Goal: Transaction & Acquisition: Purchase product/service

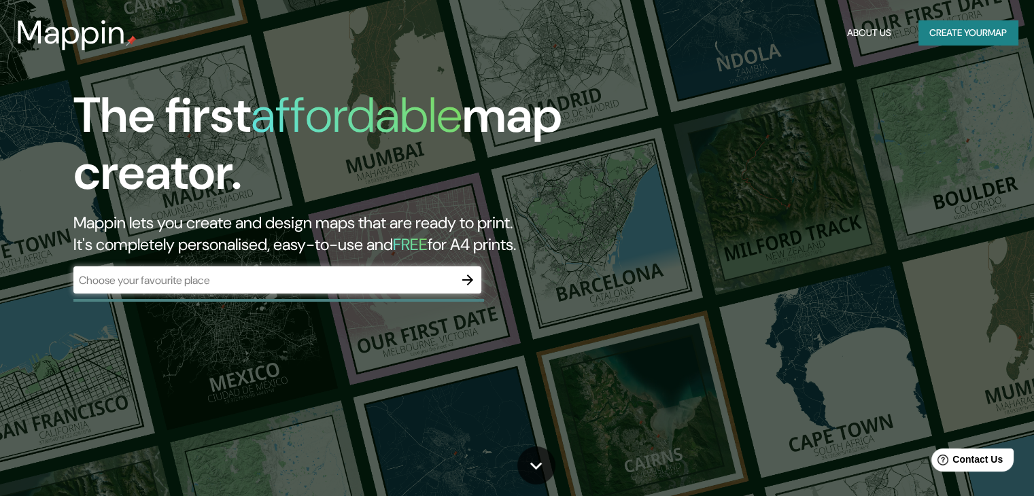
click at [260, 289] on div "​" at bounding box center [277, 279] width 408 height 27
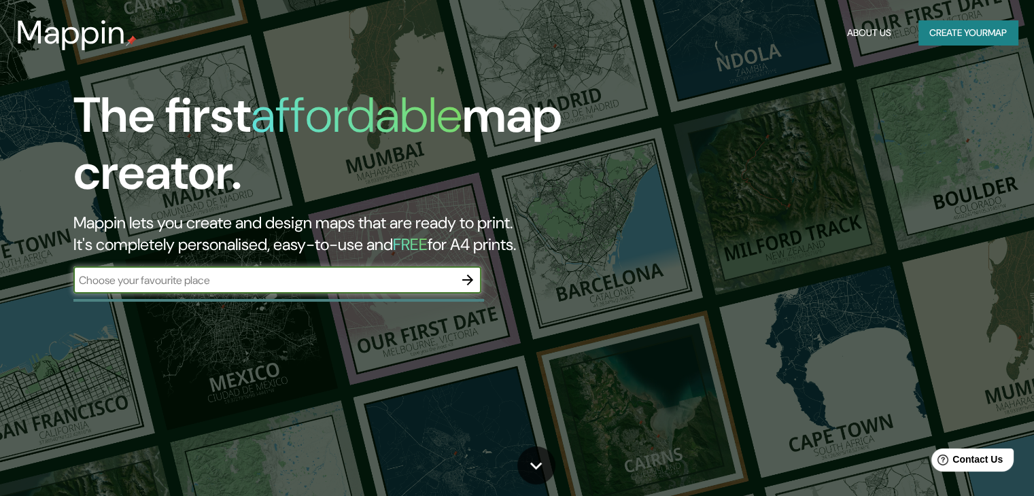
paste input "Kashiihama, 4 Chome-2, [GEOGRAPHIC_DATA] - [GEOGRAPHIC_DATA]"
type input "Kashiihama, 4 Chome-2, [GEOGRAPHIC_DATA] - [GEOGRAPHIC_DATA]"
click at [470, 280] on icon "button" at bounding box center [467, 280] width 11 height 11
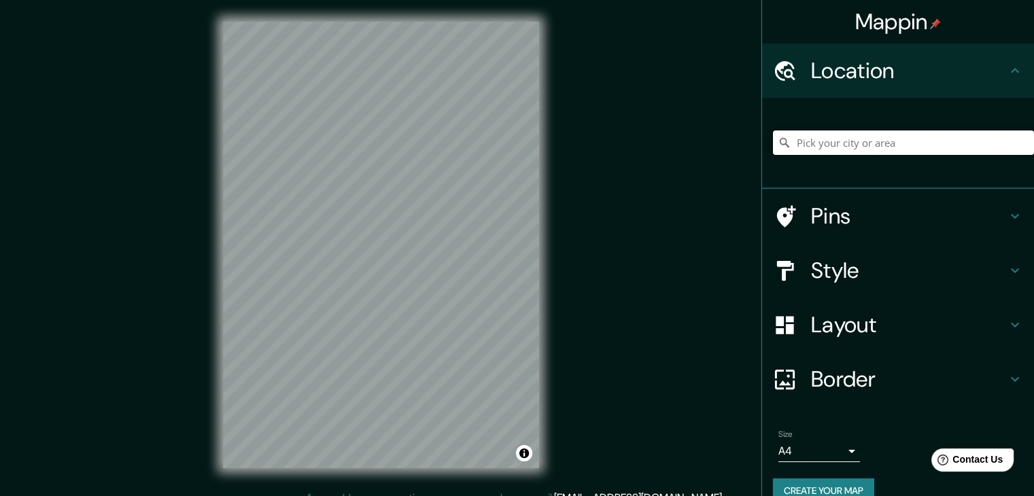
click at [865, 137] on input "Pick your city or area" at bounding box center [903, 143] width 261 height 24
paste input "Kashiihama, 4 Chome-2, [GEOGRAPHIC_DATA] - [GEOGRAPHIC_DATA]"
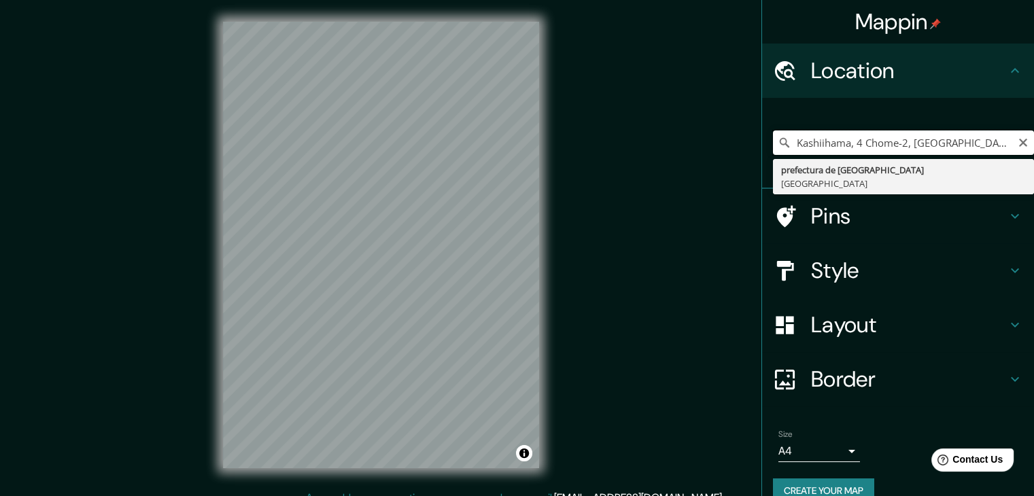
drag, startPoint x: 987, startPoint y: 146, endPoint x: 898, endPoint y: 145, distance: 89.1
click at [898, 145] on input "Kashiihama, 4 Chome-2, [GEOGRAPHIC_DATA] - [GEOGRAPHIC_DATA]" at bounding box center [903, 143] width 261 height 24
drag, startPoint x: 935, startPoint y: 148, endPoint x: 777, endPoint y: 145, distance: 158.4
click at [777, 145] on div "prefectura de [GEOGRAPHIC_DATA], [STREET_ADDRESS]" at bounding box center [903, 143] width 261 height 24
paste input "Kashiihama, 4 Chome-2, [GEOGRAPHIC_DATA] -"
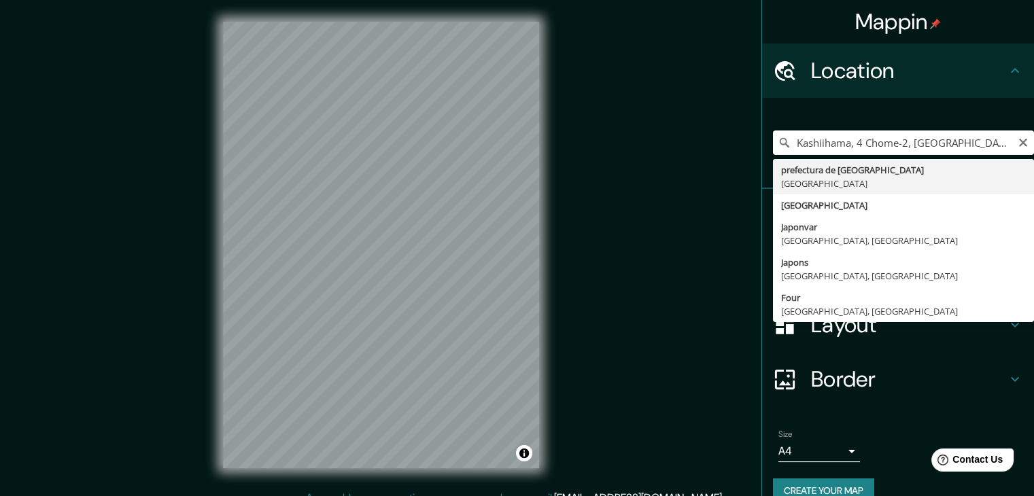
drag, startPoint x: 974, startPoint y: 143, endPoint x: 898, endPoint y: 139, distance: 76.2
click at [898, 139] on input "Kashiihama, 4 Chome-2, [GEOGRAPHIC_DATA] - [GEOGRAPHIC_DATA]" at bounding box center [903, 143] width 261 height 24
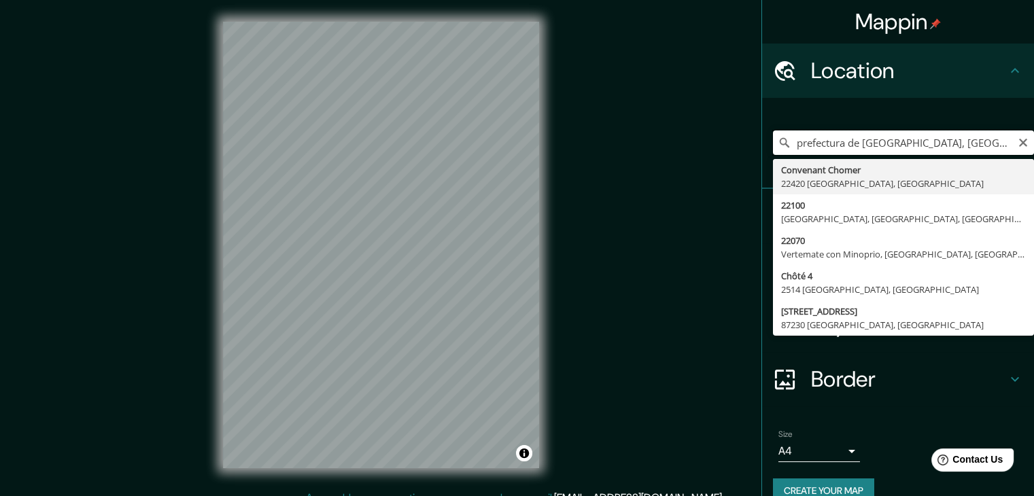
drag, startPoint x: 935, startPoint y: 142, endPoint x: 777, endPoint y: 140, distance: 158.4
click at [777, 140] on div "prefectura de [GEOGRAPHIC_DATA], [GEOGRAPHIC_DATA] Convenant Chomer [GEOGRAPHIC…" at bounding box center [903, 143] width 261 height 24
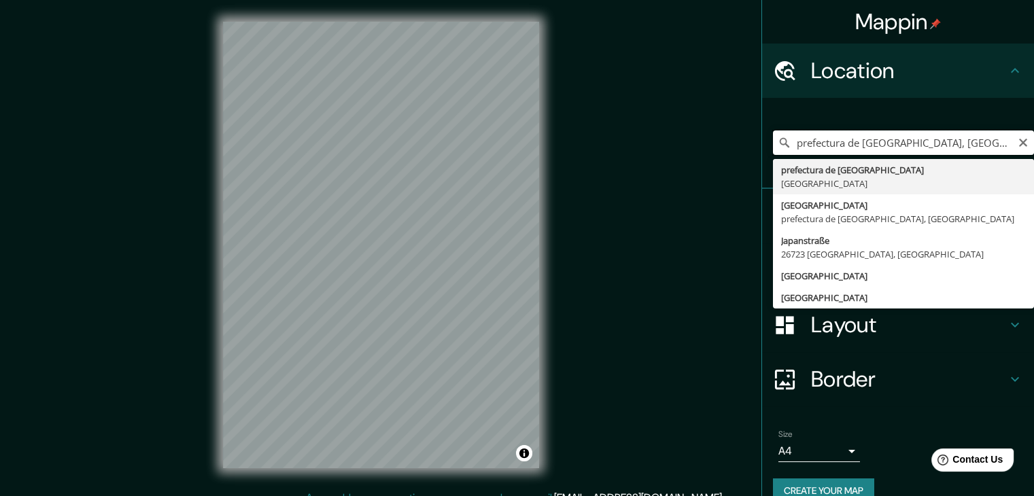
paste input "Kashiihama, 4 Chome-2, [GEOGRAPHIC_DATA] -"
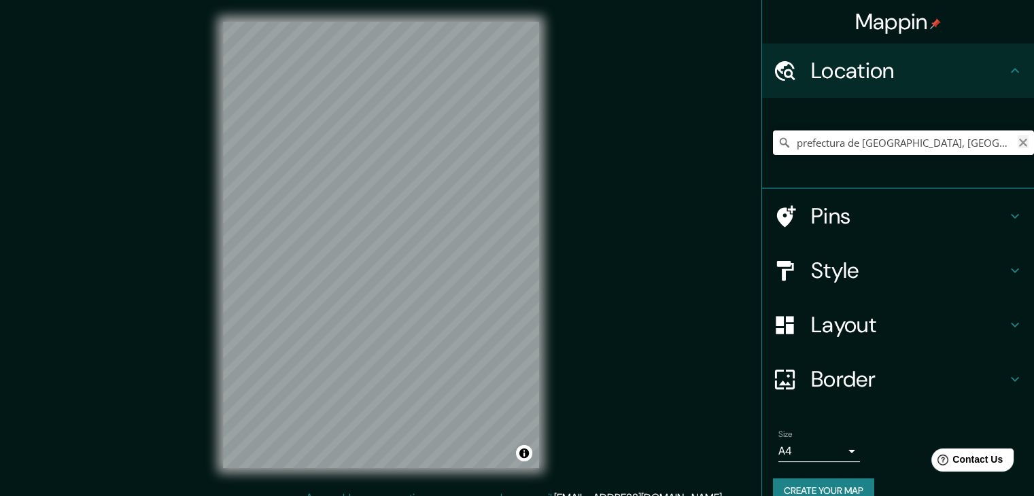
type input "prefectura de [GEOGRAPHIC_DATA], [GEOGRAPHIC_DATA]"
click at [1018, 148] on icon "Clear" at bounding box center [1023, 142] width 11 height 11
paste input "Kashiihama, 4 Chome-2, [GEOGRAPHIC_DATA] - [GEOGRAPHIC_DATA]"
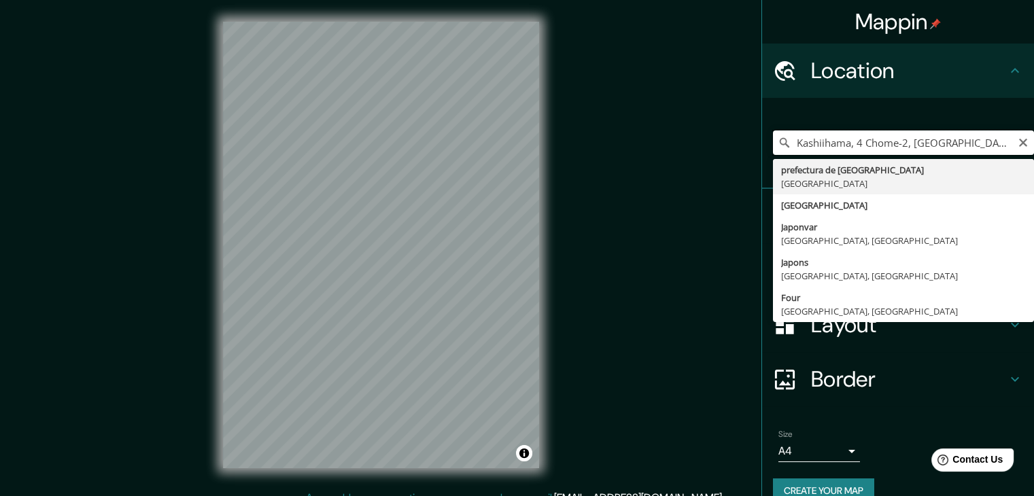
drag, startPoint x: 903, startPoint y: 143, endPoint x: 757, endPoint y: 145, distance: 145.5
click at [762, 145] on div "Kashiihama, 4 Chome-2, [GEOGRAPHIC_DATA] - [GEOGRAPHIC_DATA] prefectura de [GEO…" at bounding box center [898, 143] width 272 height 91
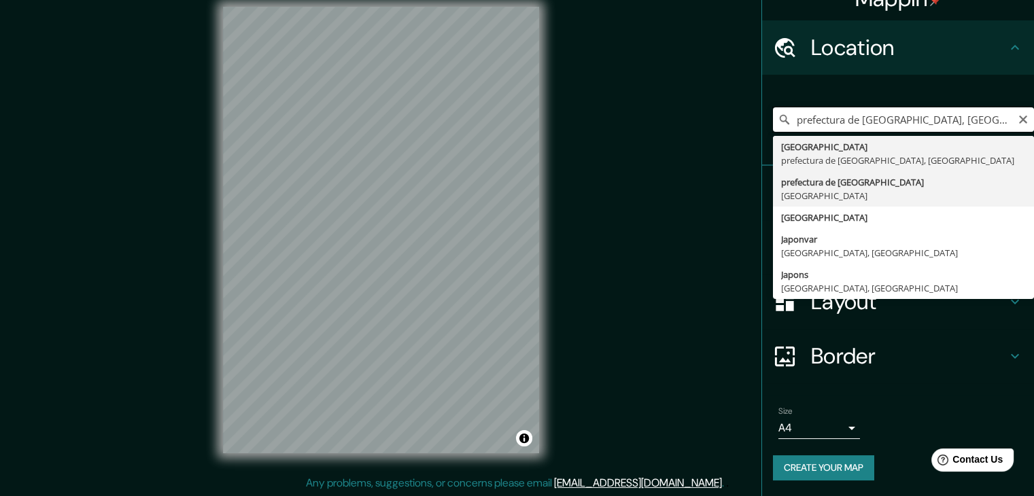
scroll to position [16, 0]
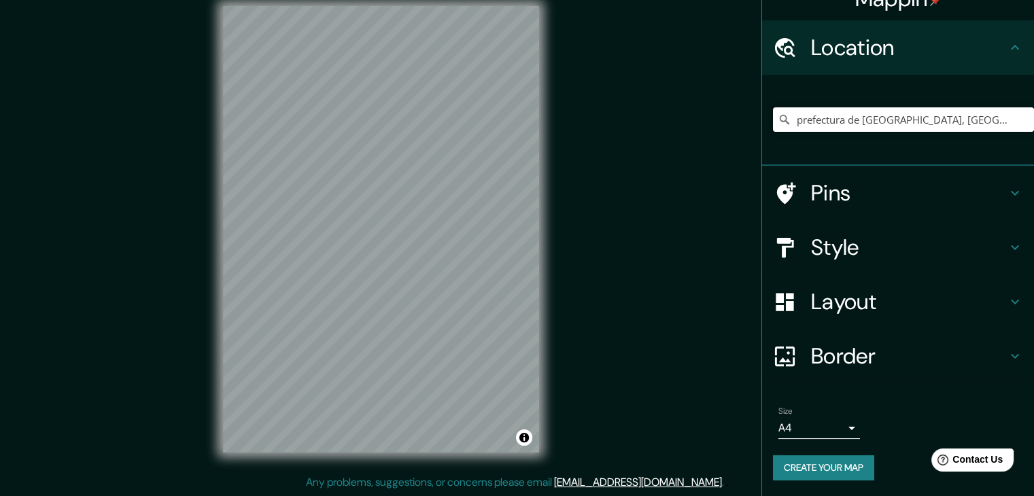
drag, startPoint x: 931, startPoint y: 115, endPoint x: 749, endPoint y: 115, distance: 182.2
click at [749, 115] on div "Mappin Location prefectura de [GEOGRAPHIC_DATA], [GEOGRAPHIC_DATA] Pins Style L…" at bounding box center [517, 240] width 1034 height 512
paste input "Kashiihama, 4 Chome-2, [GEOGRAPHIC_DATA] -"
click at [882, 260] on h4 "Style" at bounding box center [909, 247] width 196 height 27
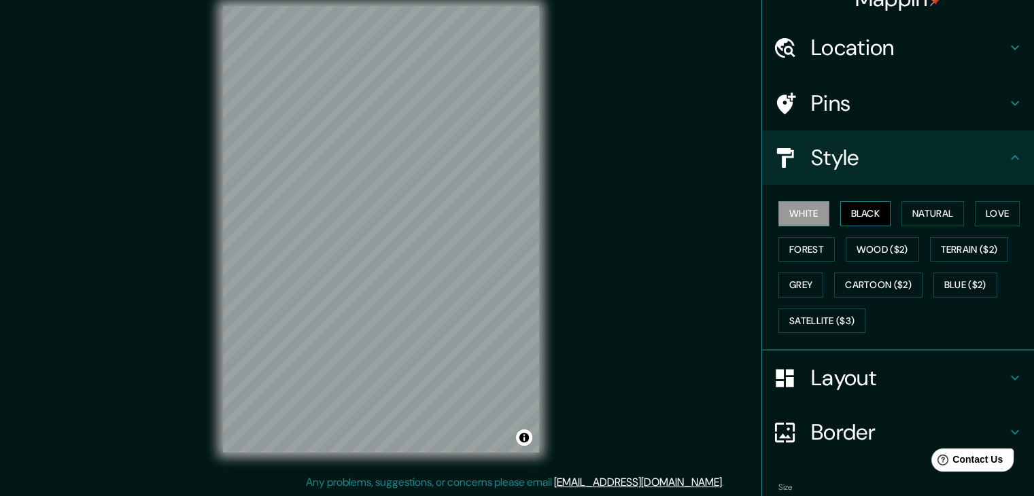
click at [871, 215] on button "Black" at bounding box center [865, 213] width 51 height 25
click at [936, 215] on button "Natural" at bounding box center [932, 213] width 63 height 25
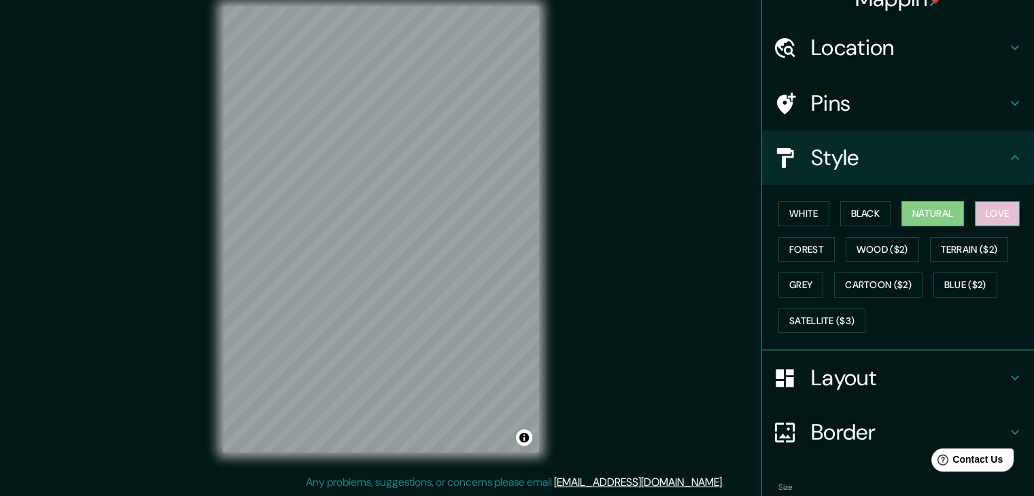
click at [987, 209] on button "Love" at bounding box center [997, 213] width 45 height 25
click at [778, 255] on button "Forest" at bounding box center [806, 249] width 56 height 25
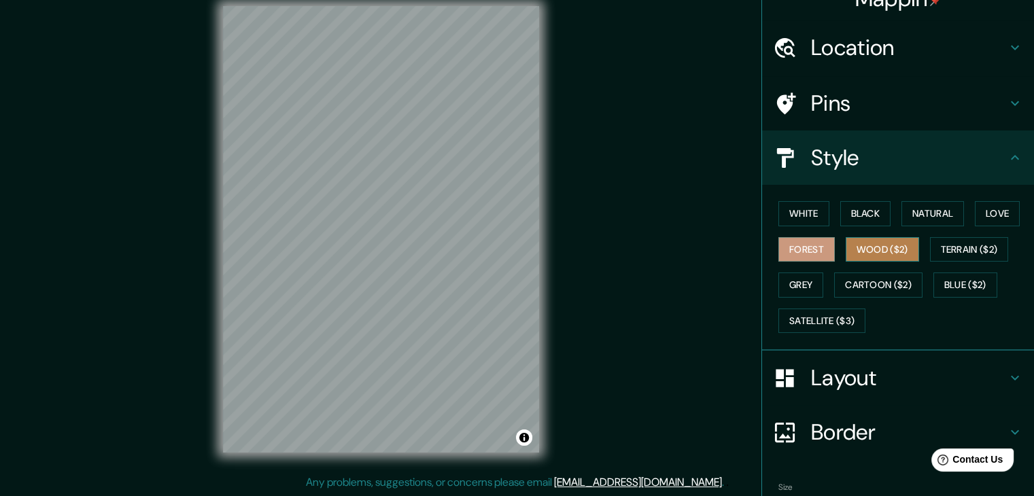
click at [867, 251] on button "Wood ($2)" at bounding box center [882, 249] width 73 height 25
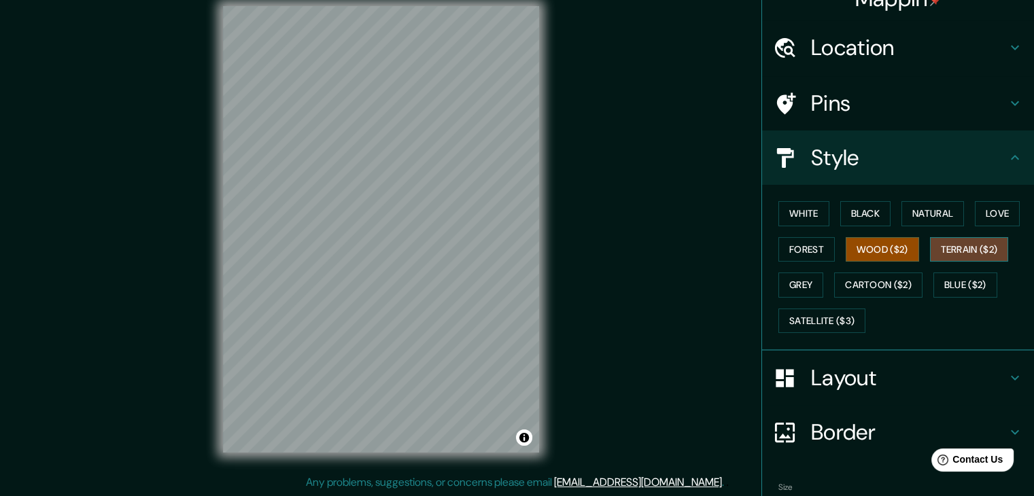
click at [961, 248] on button "Terrain ($2)" at bounding box center [969, 249] width 79 height 25
click at [786, 283] on button "Grey" at bounding box center [800, 285] width 45 height 25
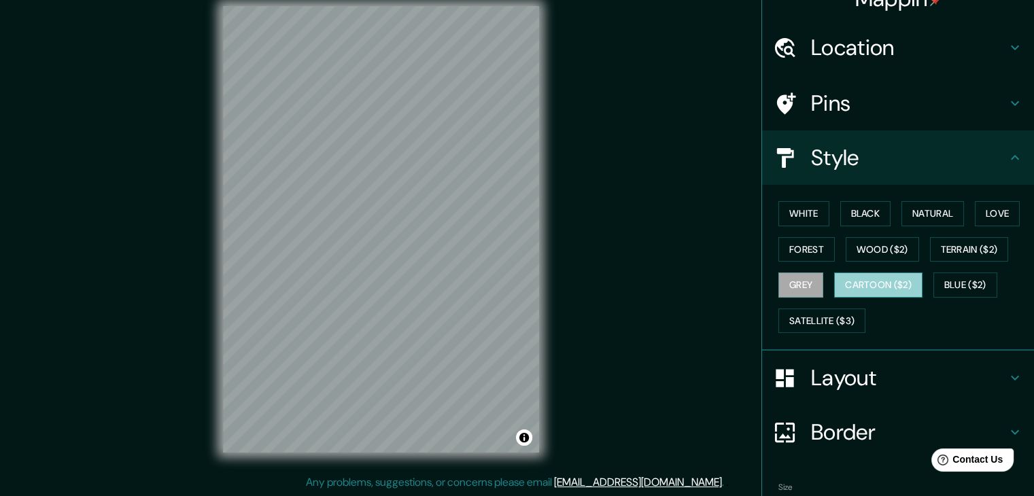
click at [862, 283] on button "Cartoon ($2)" at bounding box center [878, 285] width 88 height 25
click at [957, 280] on button "Blue ($2)" at bounding box center [965, 285] width 64 height 25
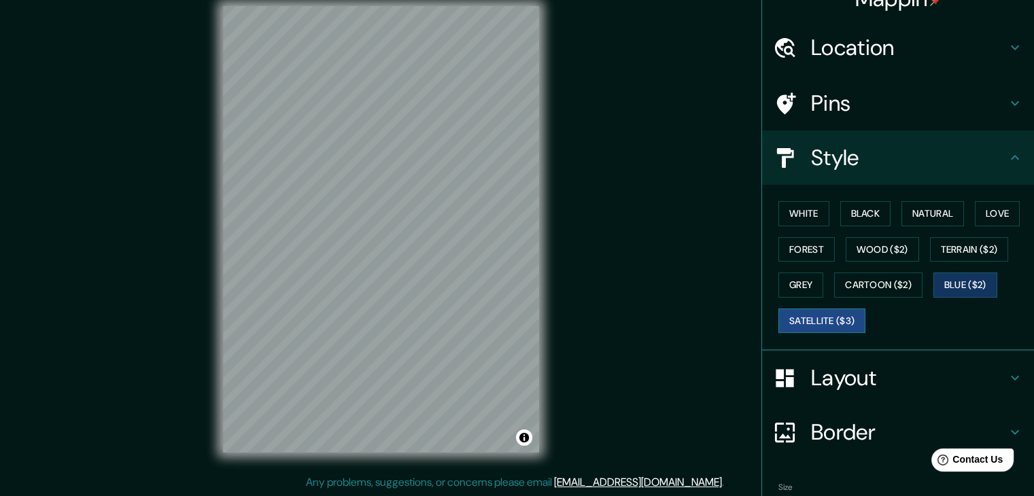
click at [832, 313] on button "Satellite ($3)" at bounding box center [821, 321] width 87 height 25
click at [814, 252] on button "Forest" at bounding box center [806, 249] width 56 height 25
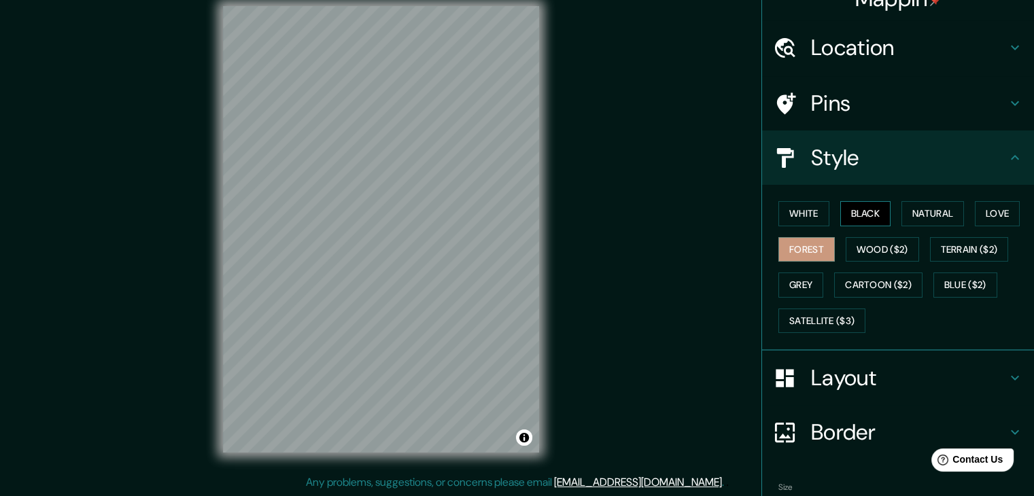
click at [848, 221] on button "Black" at bounding box center [865, 213] width 51 height 25
click at [806, 244] on button "Forest" at bounding box center [806, 249] width 56 height 25
click at [845, 220] on button "Black" at bounding box center [865, 213] width 51 height 25
click at [904, 158] on h4 "Style" at bounding box center [909, 157] width 196 height 27
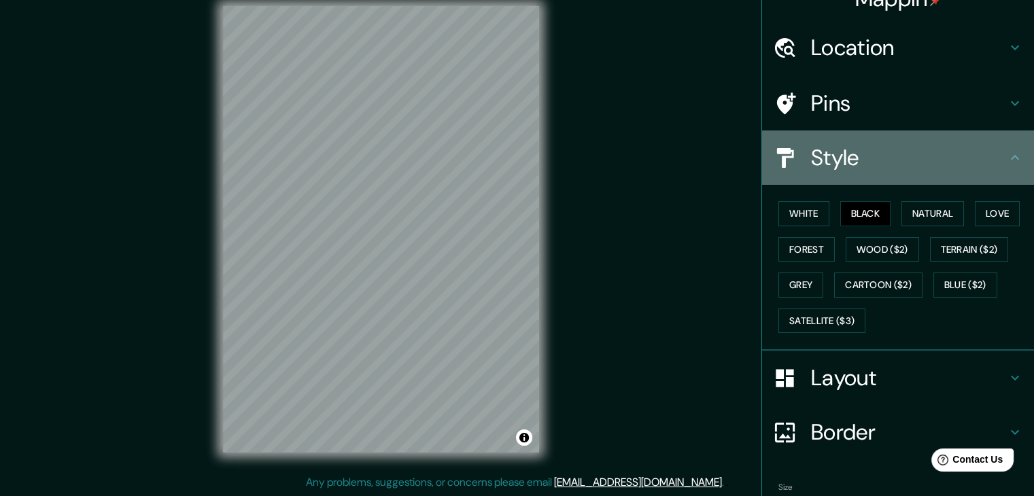
click at [1007, 160] on icon at bounding box center [1015, 158] width 16 height 16
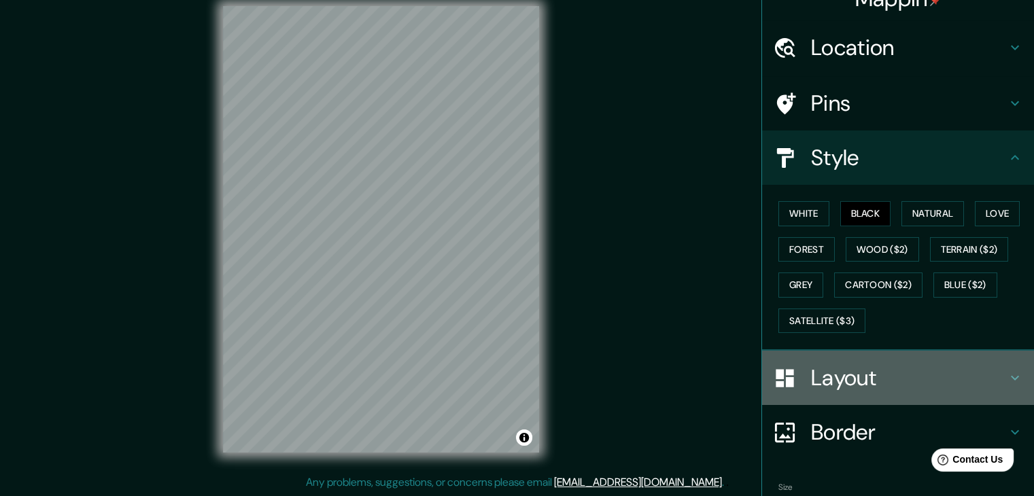
click at [881, 373] on h4 "Layout" at bounding box center [909, 377] width 196 height 27
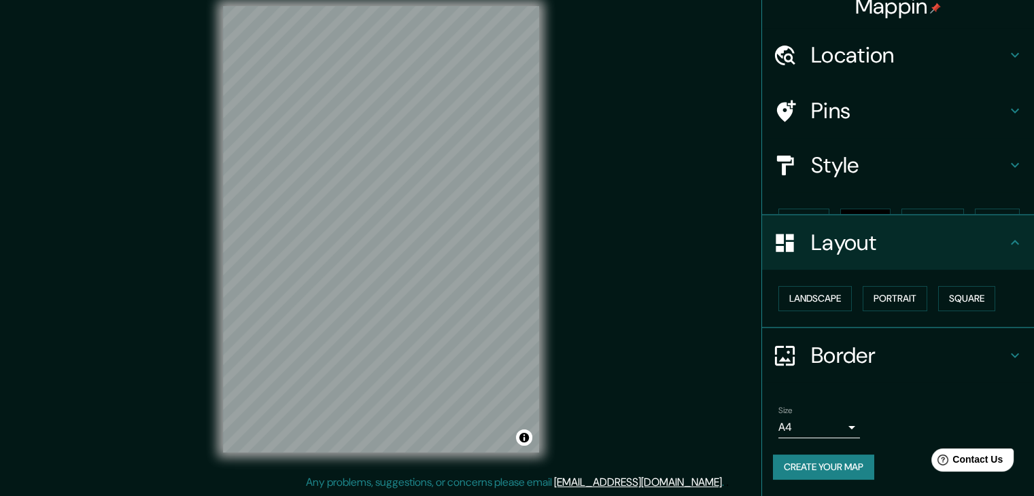
scroll to position [0, 0]
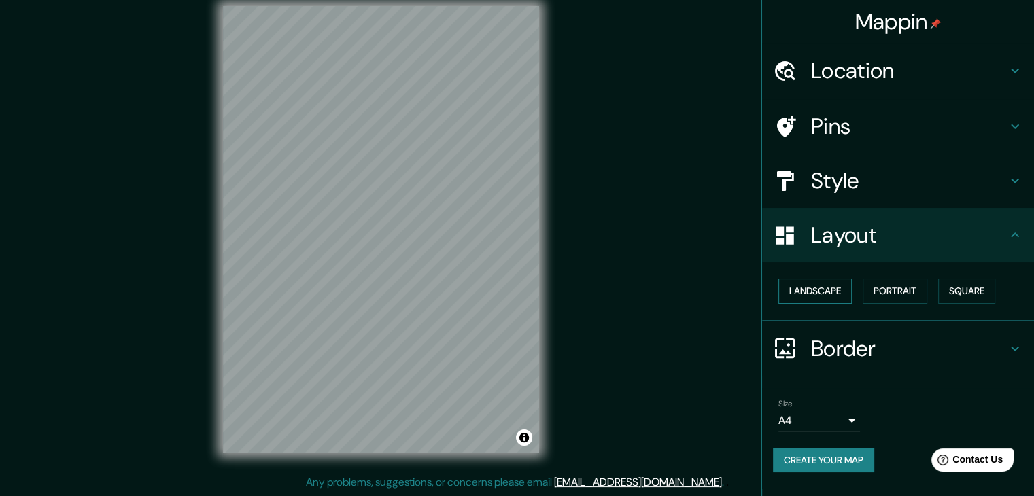
click at [832, 292] on button "Landscape" at bounding box center [814, 291] width 73 height 25
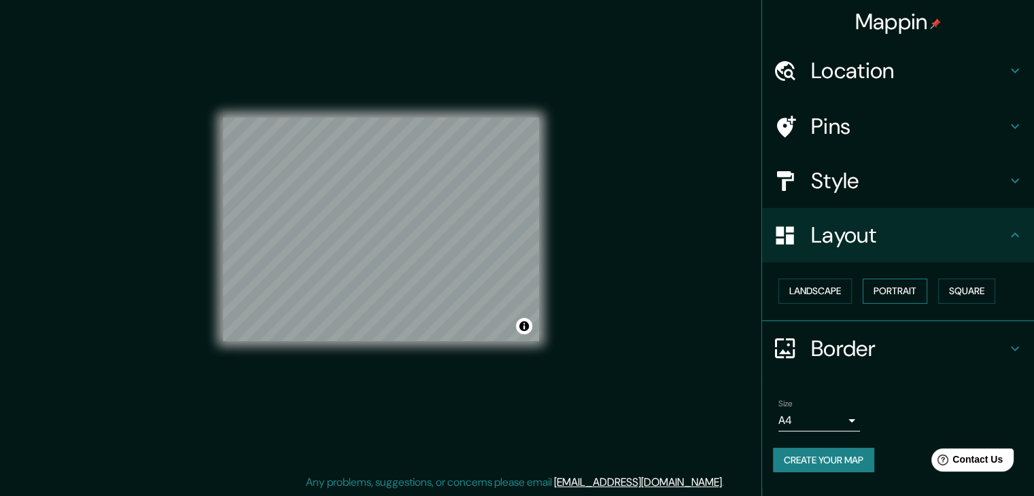
click at [905, 292] on button "Portrait" at bounding box center [895, 291] width 65 height 25
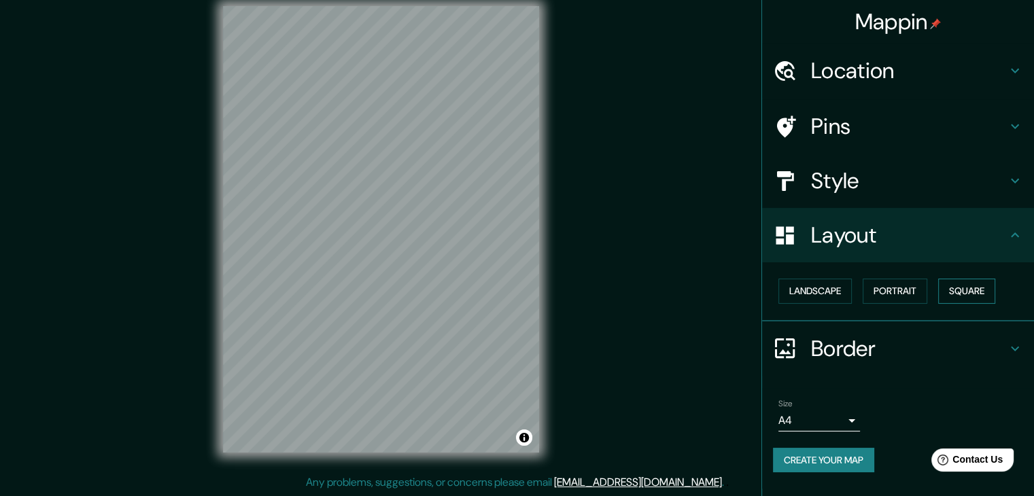
click at [968, 290] on button "Square" at bounding box center [966, 291] width 57 height 25
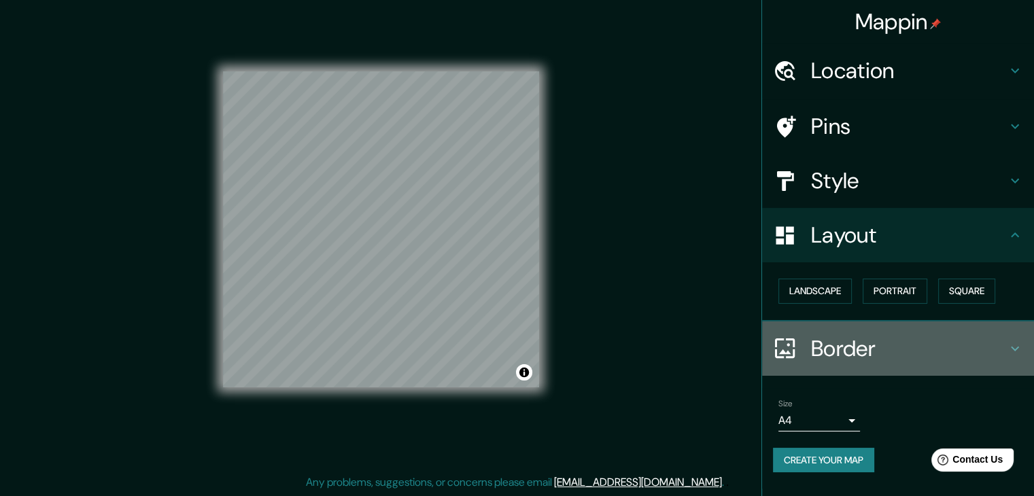
click at [853, 347] on h4 "Border" at bounding box center [909, 348] width 196 height 27
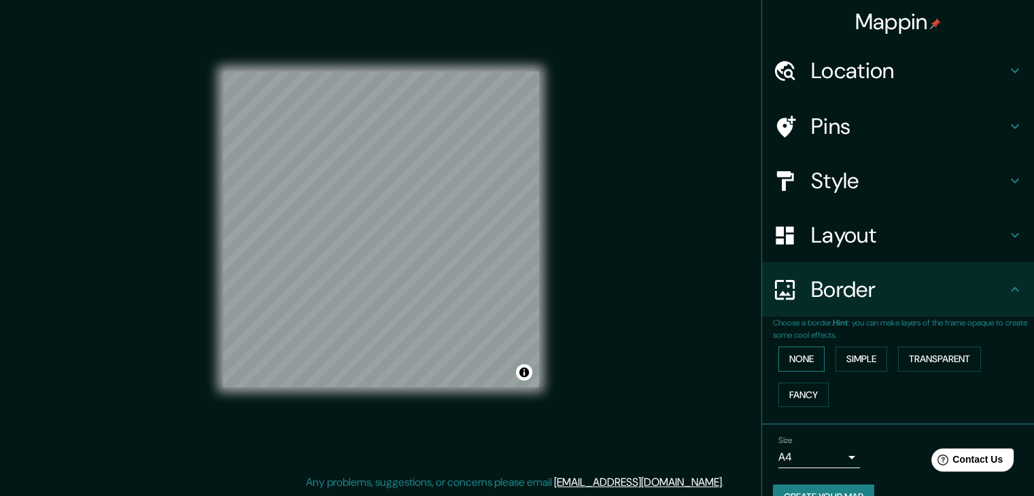
click at [802, 362] on button "None" at bounding box center [801, 359] width 46 height 25
click at [857, 362] on button "Simple" at bounding box center [861, 359] width 52 height 25
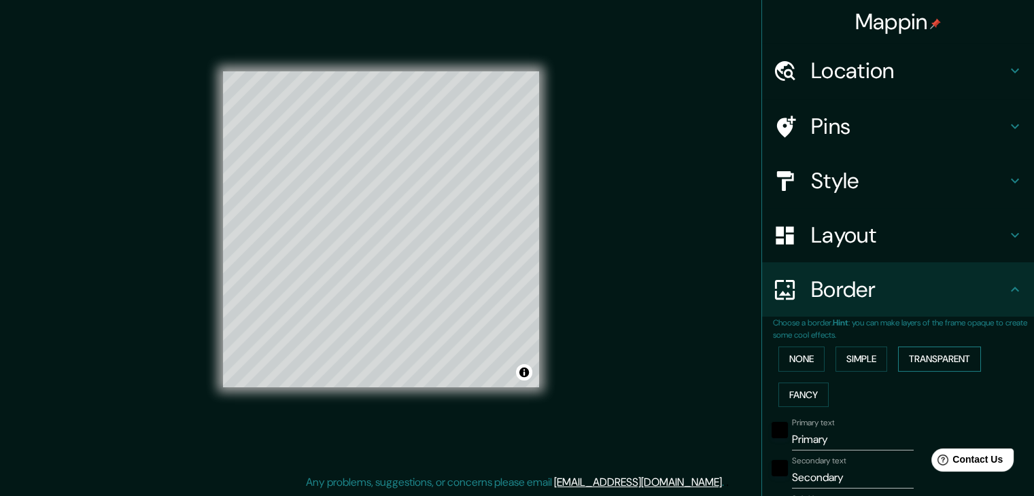
click at [950, 359] on button "Transparent" at bounding box center [939, 359] width 83 height 25
click at [804, 390] on button "Fancy" at bounding box center [803, 395] width 50 height 25
click at [798, 365] on button "None" at bounding box center [801, 359] width 46 height 25
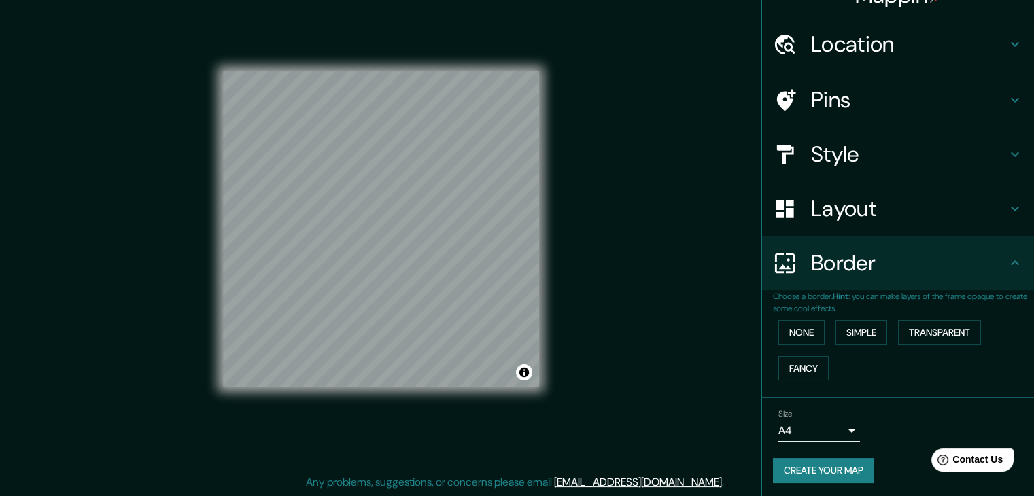
scroll to position [29, 0]
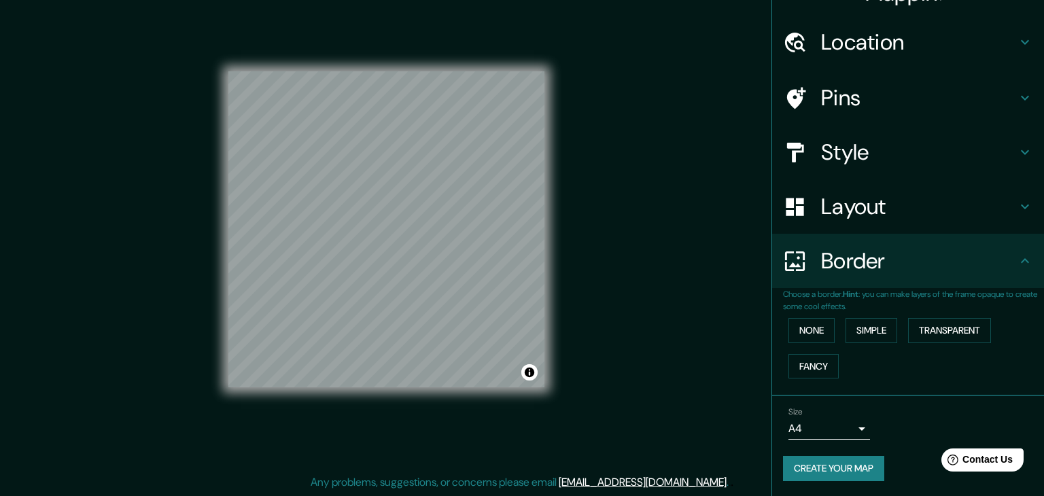
click at [813, 426] on body "Mappin Location [GEOGRAPHIC_DATA], 4 Chome-2, [GEOGRAPHIC_DATA] - [GEOGRAPHIC_D…" at bounding box center [522, 232] width 1044 height 496
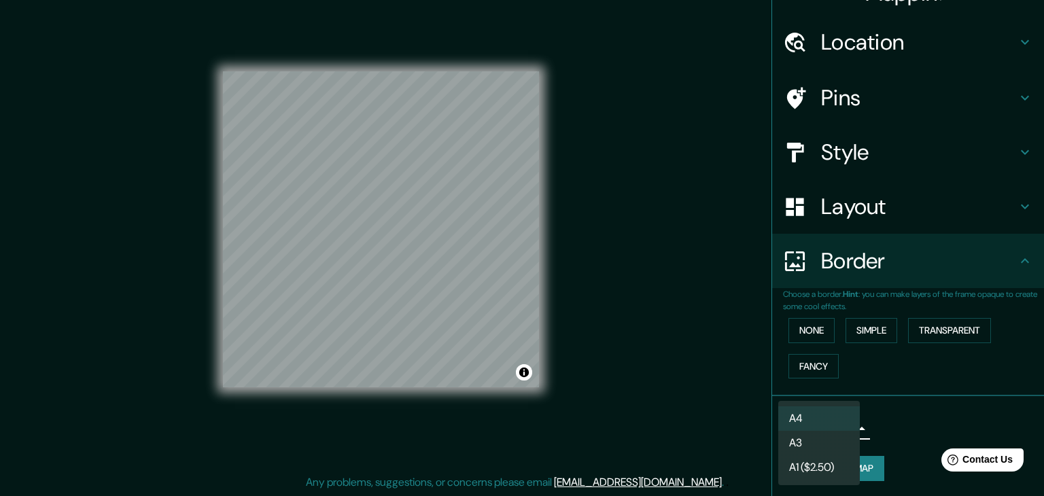
click at [818, 426] on li "A4" at bounding box center [819, 419] width 82 height 24
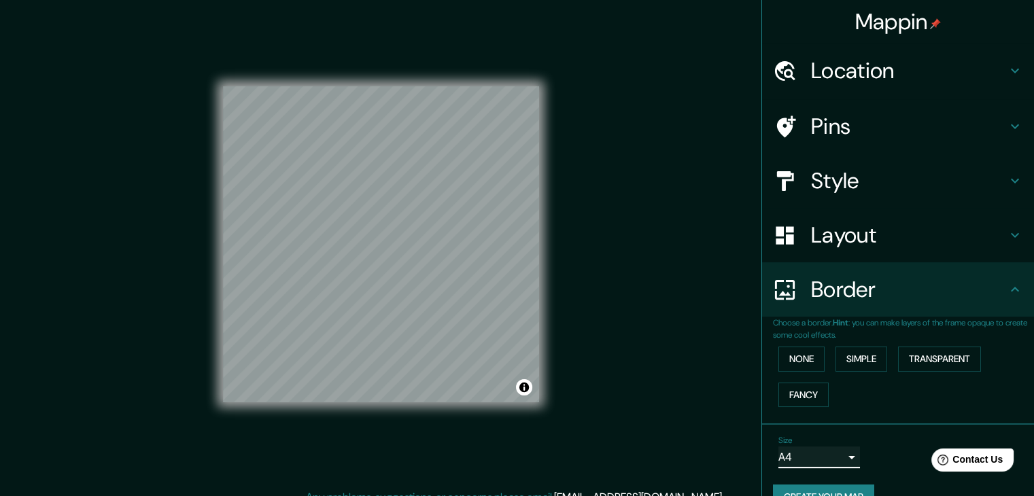
scroll to position [0, 0]
click at [880, 127] on h4 "Pins" at bounding box center [909, 126] width 196 height 27
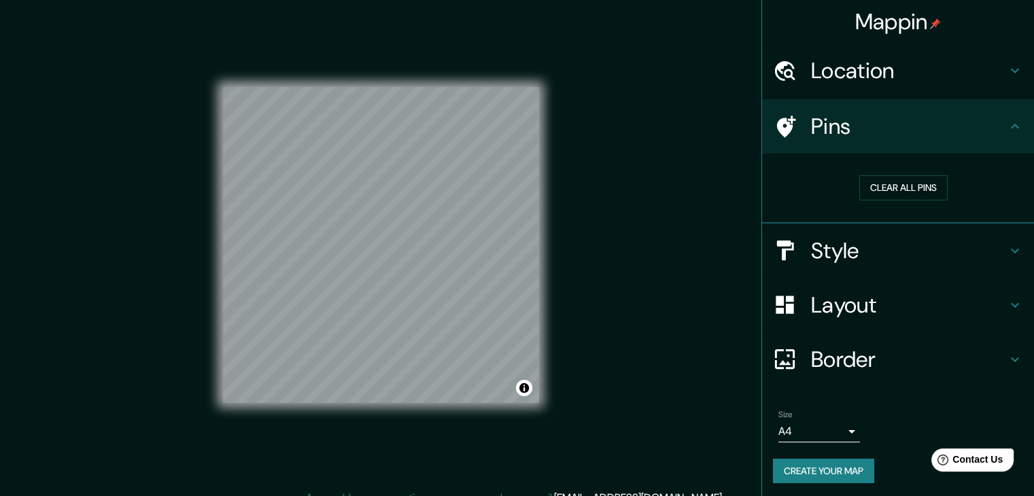
click at [924, 77] on h4 "Location" at bounding box center [909, 70] width 196 height 27
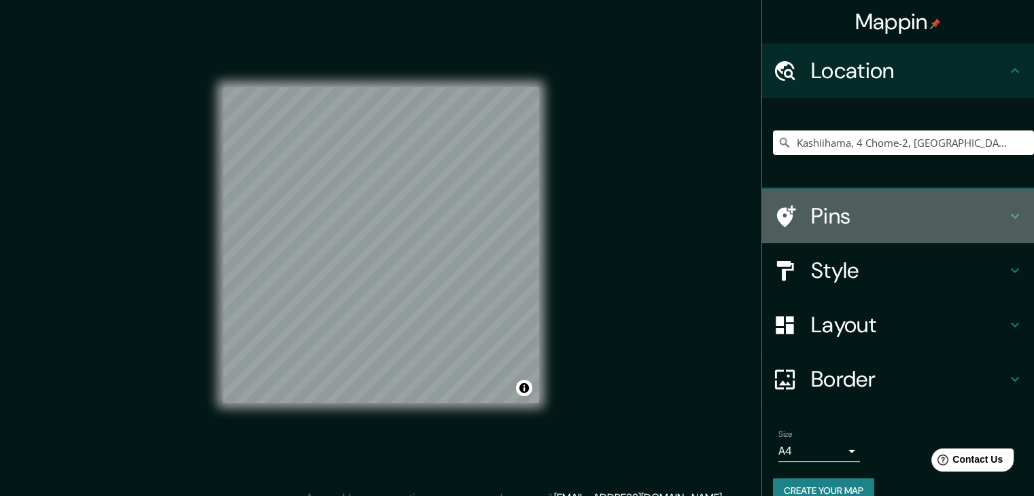
click at [878, 228] on h4 "Pins" at bounding box center [909, 216] width 196 height 27
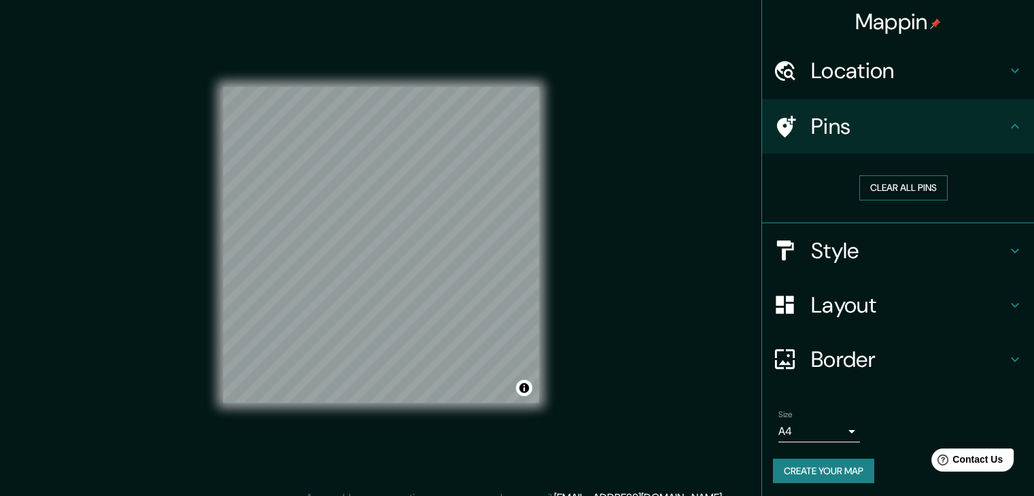
click at [878, 186] on button "Clear all pins" at bounding box center [903, 187] width 88 height 25
click at [896, 193] on button "Clear all pins" at bounding box center [903, 187] width 88 height 25
click at [865, 133] on h4 "Pins" at bounding box center [909, 126] width 196 height 27
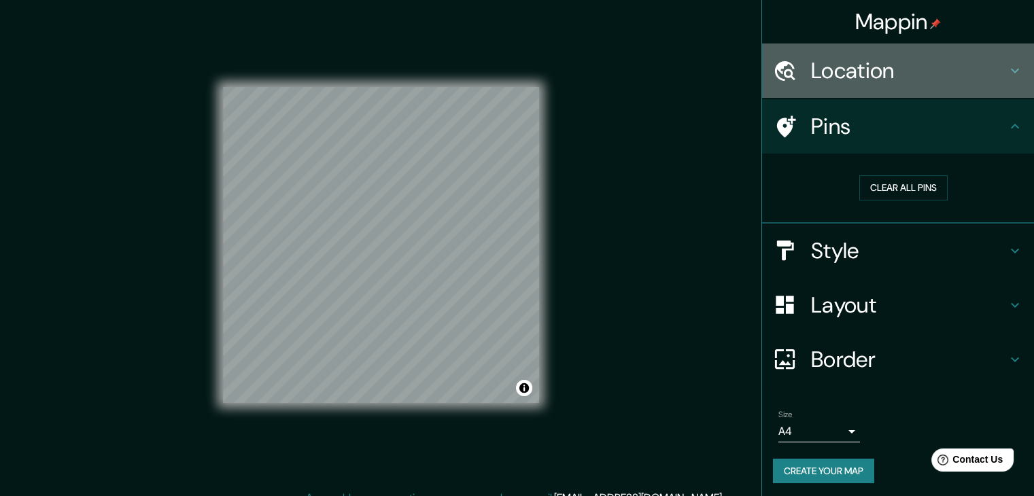
click at [863, 80] on h4 "Location" at bounding box center [909, 70] width 196 height 27
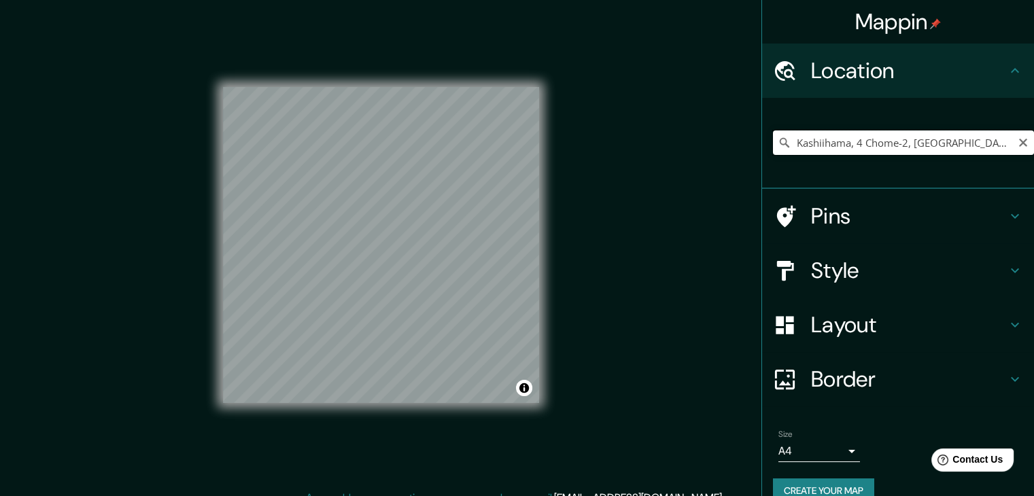
click at [911, 145] on input "Kashiihama, 4 Chome-2, [GEOGRAPHIC_DATA] - [GEOGRAPHIC_DATA]" at bounding box center [903, 143] width 261 height 24
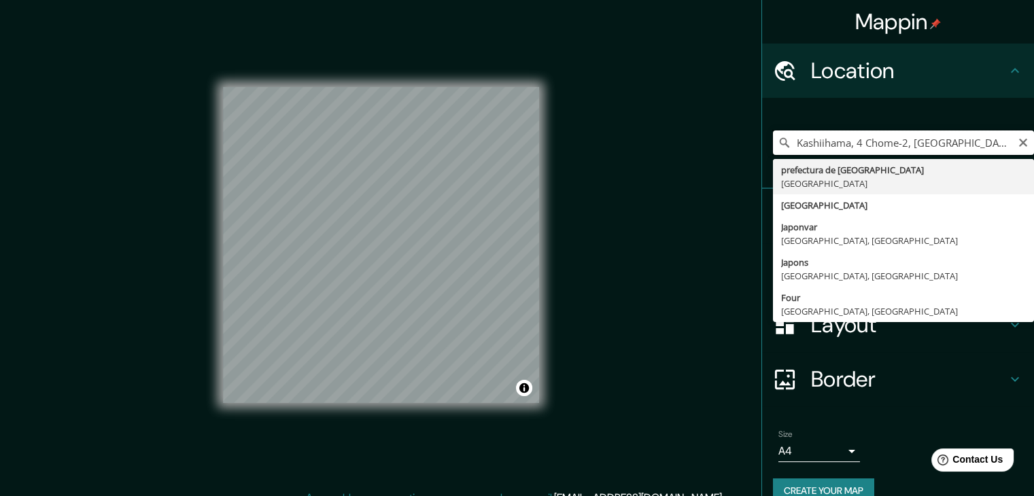
click at [906, 145] on input "Kashiihama, 4 Chome-2, [GEOGRAPHIC_DATA] - [GEOGRAPHIC_DATA]" at bounding box center [903, 143] width 261 height 24
click at [901, 145] on input "Kashiihama, 4 Chome-2, [GEOGRAPHIC_DATA] - [GEOGRAPHIC_DATA]" at bounding box center [903, 143] width 261 height 24
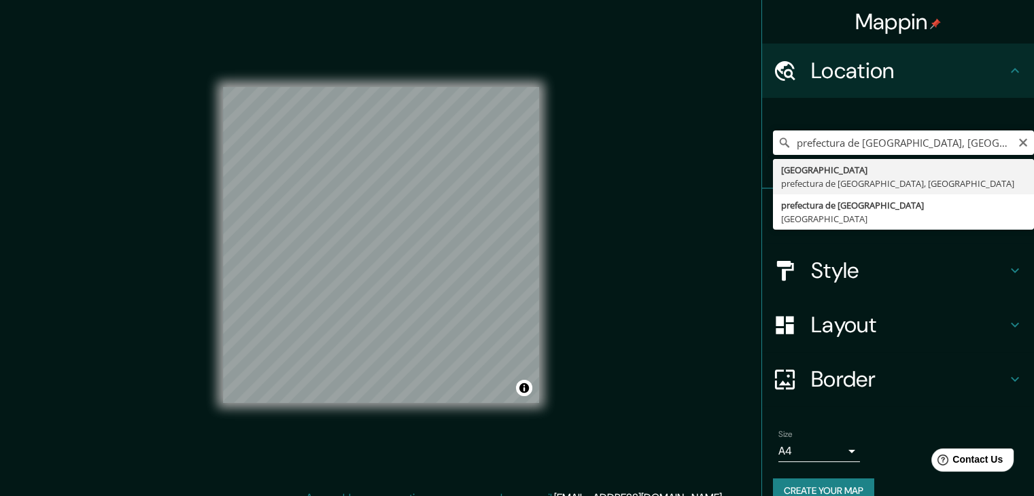
type input "[GEOGRAPHIC_DATA], [GEOGRAPHIC_DATA], [GEOGRAPHIC_DATA]"
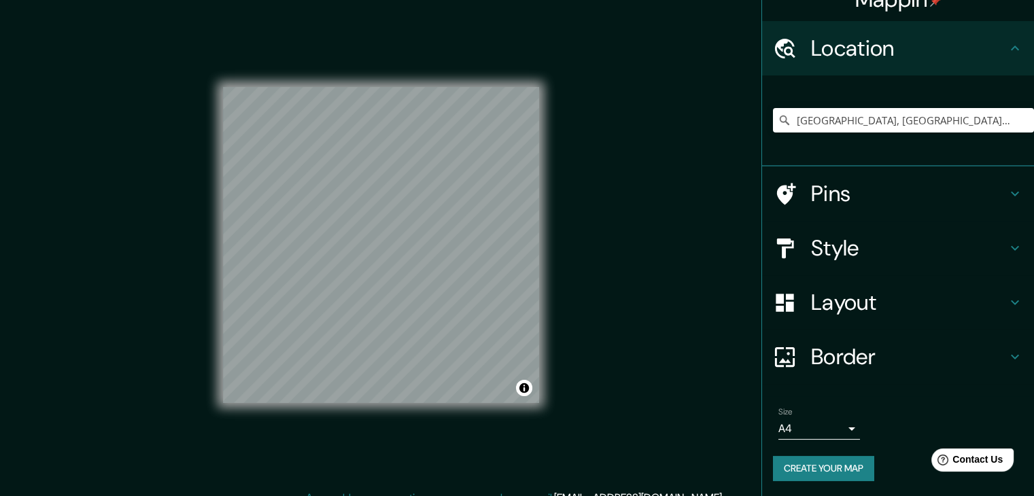
scroll to position [23, 0]
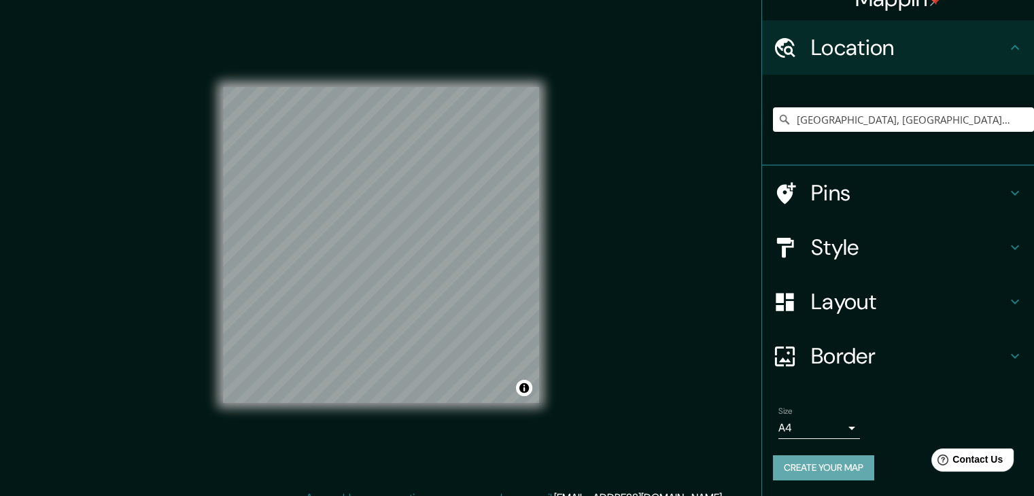
click at [816, 474] on button "Create your map" at bounding box center [823, 467] width 101 height 25
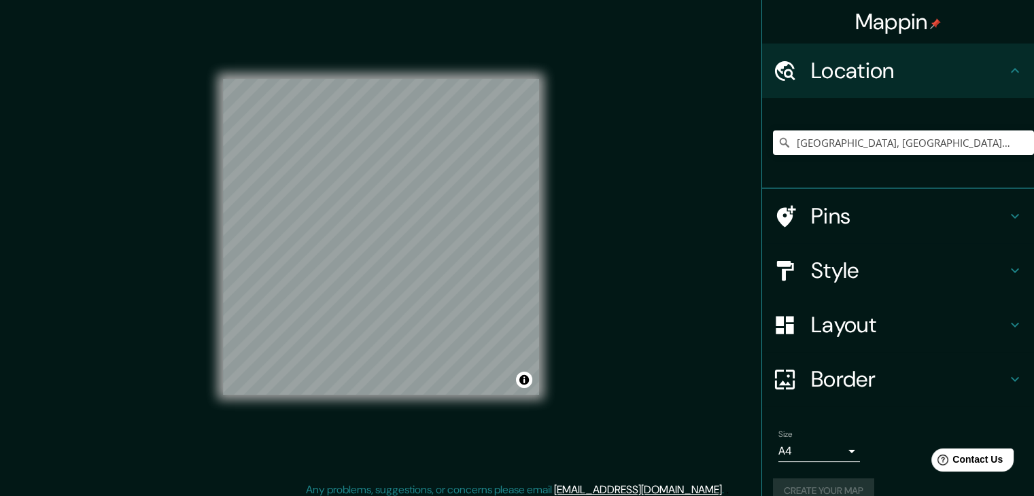
scroll to position [0, 0]
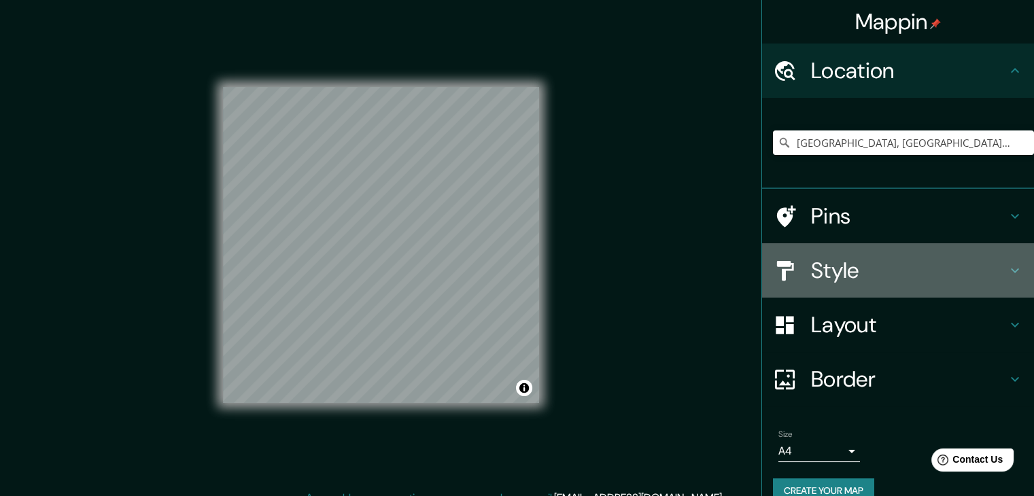
click at [879, 277] on h4 "Style" at bounding box center [909, 270] width 196 height 27
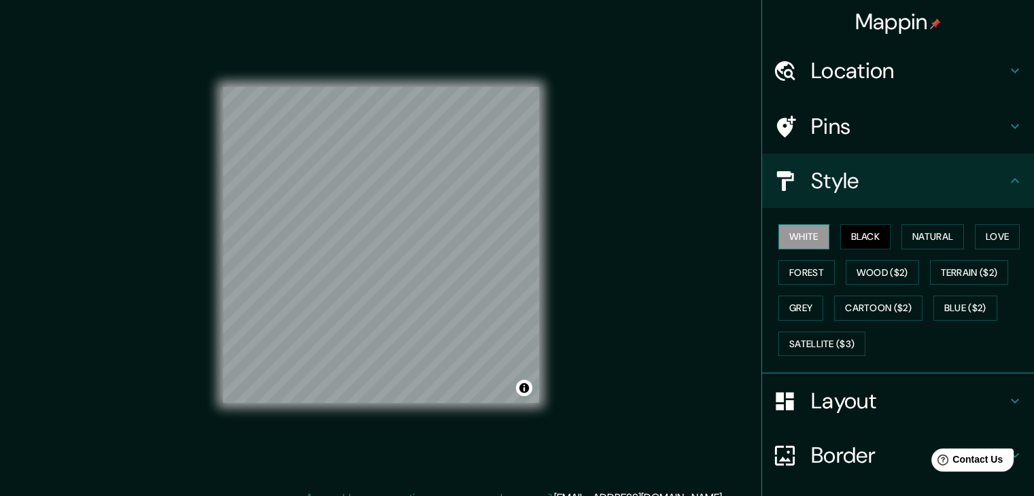
click at [791, 241] on button "White" at bounding box center [803, 236] width 51 height 25
click at [870, 232] on button "Black" at bounding box center [865, 236] width 51 height 25
click at [835, 453] on h4 "Border" at bounding box center [909, 455] width 196 height 27
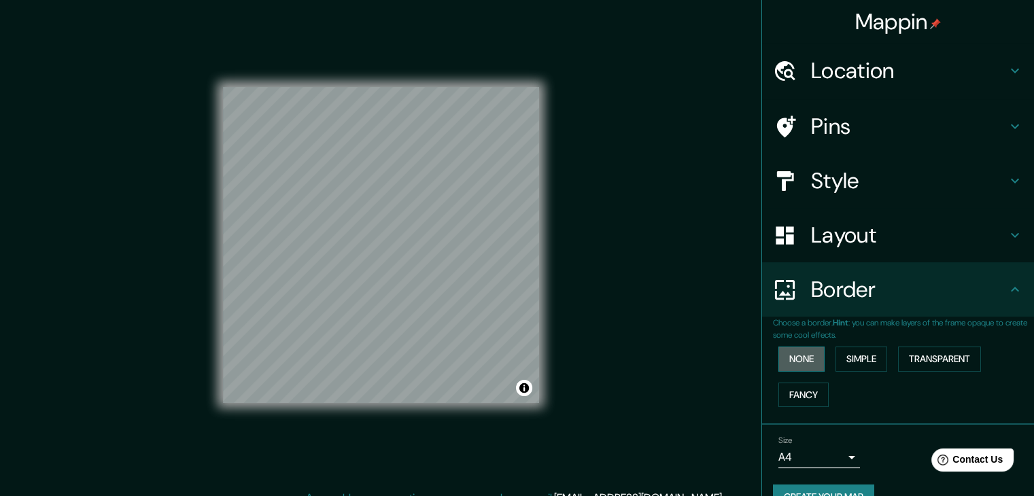
click at [802, 364] on button "None" at bounding box center [801, 359] width 46 height 25
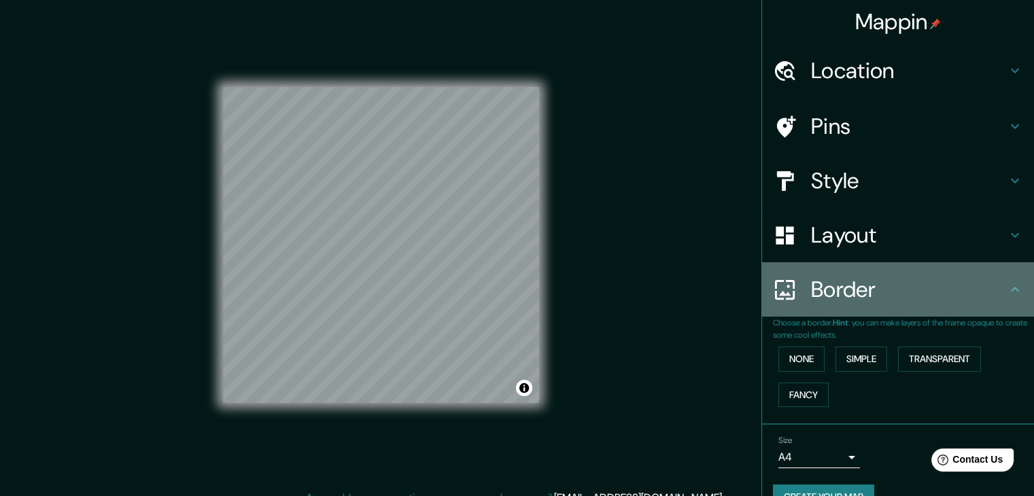
click at [842, 296] on h4 "Border" at bounding box center [909, 289] width 196 height 27
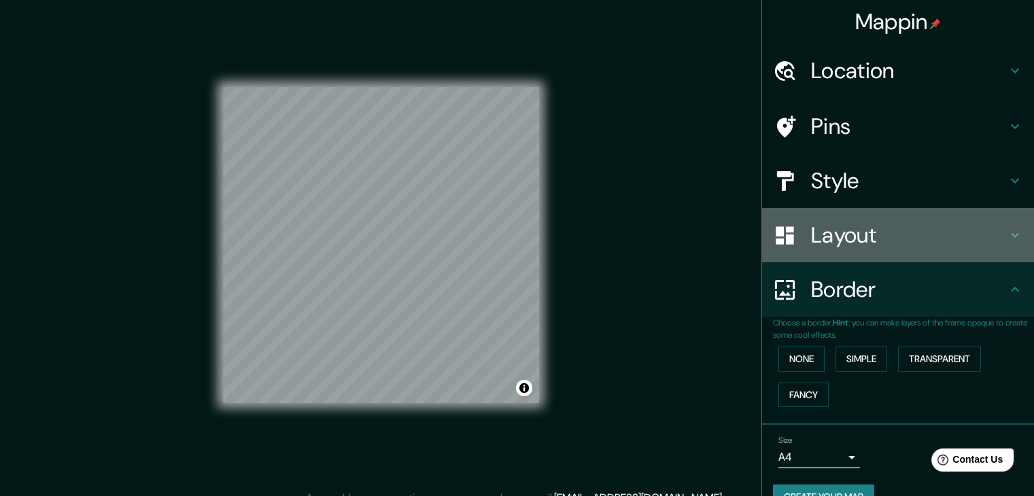
click at [864, 239] on h4 "Layout" at bounding box center [909, 235] width 196 height 27
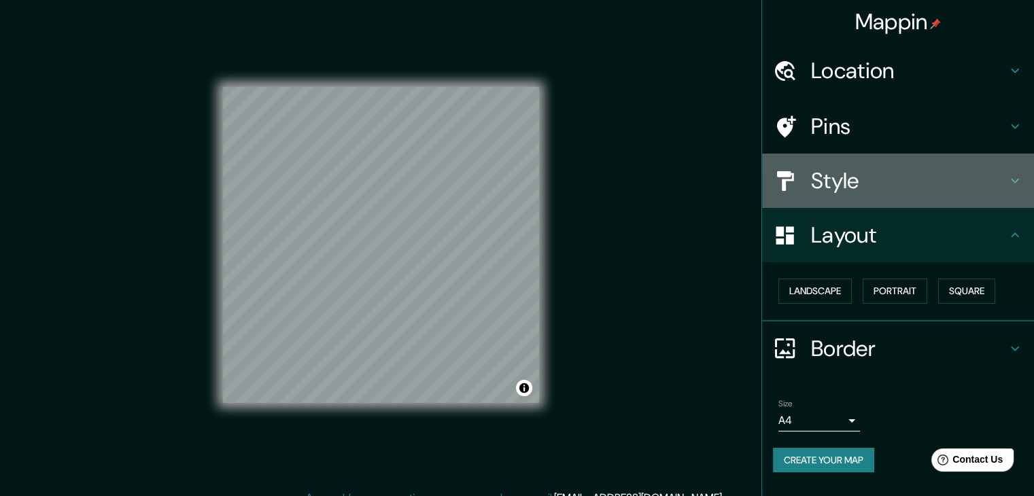
click at [872, 192] on h4 "Style" at bounding box center [909, 180] width 196 height 27
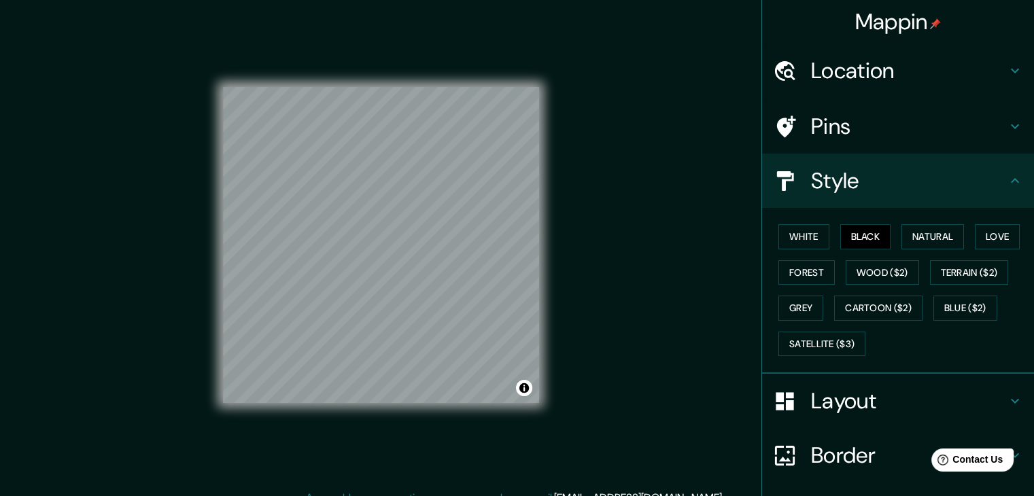
click at [871, 130] on h4 "Pins" at bounding box center [909, 126] width 196 height 27
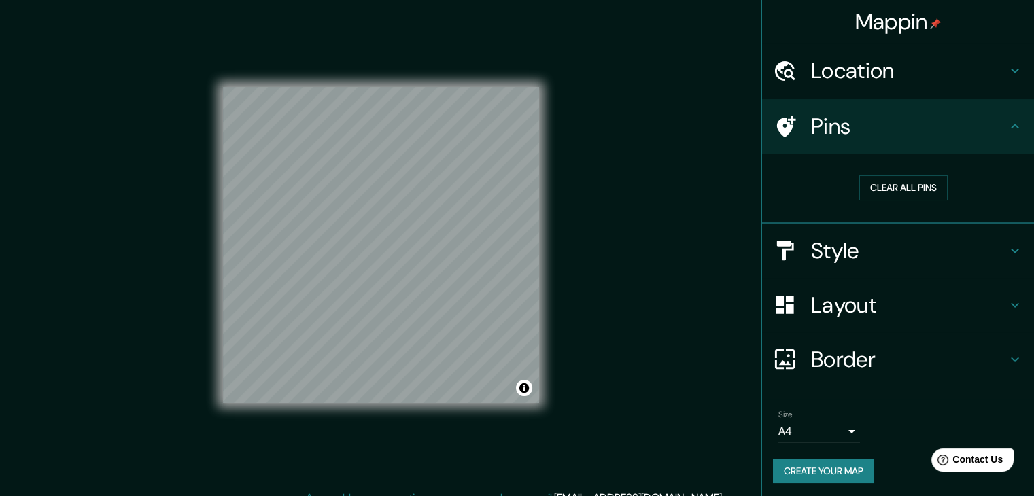
click at [836, 356] on h4 "Border" at bounding box center [909, 359] width 196 height 27
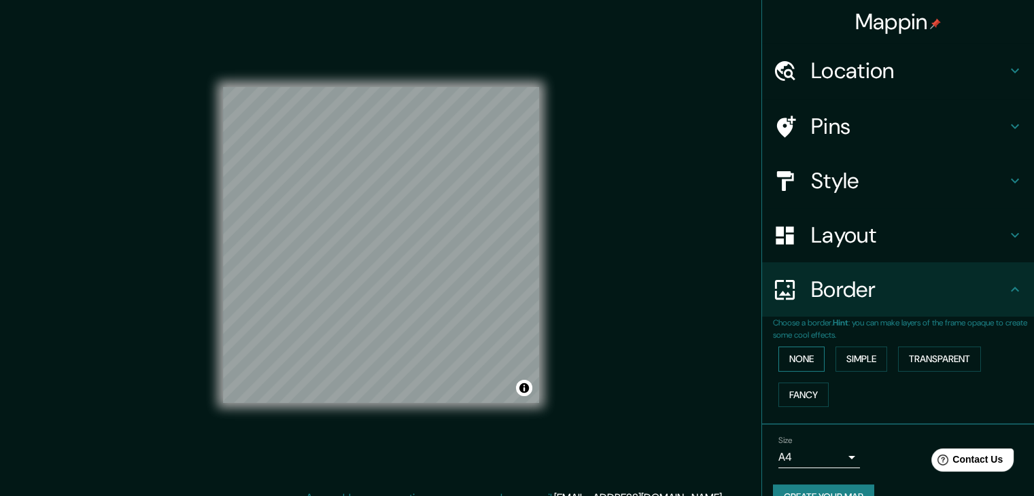
click at [799, 359] on button "None" at bounding box center [801, 359] width 46 height 25
click at [848, 360] on button "Simple" at bounding box center [861, 359] width 52 height 25
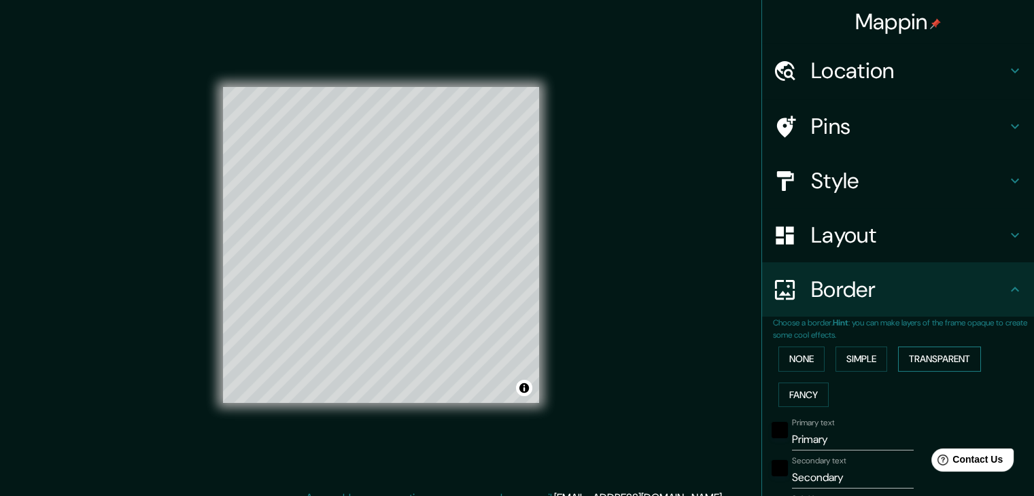
click at [941, 363] on button "Transparent" at bounding box center [939, 359] width 83 height 25
click at [808, 360] on button "None" at bounding box center [801, 359] width 46 height 25
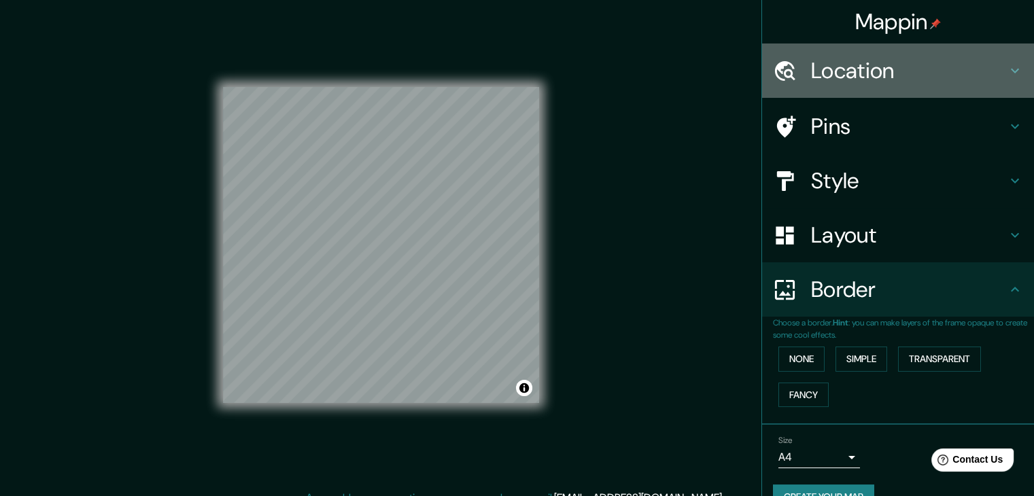
click at [852, 76] on h4 "Location" at bounding box center [909, 70] width 196 height 27
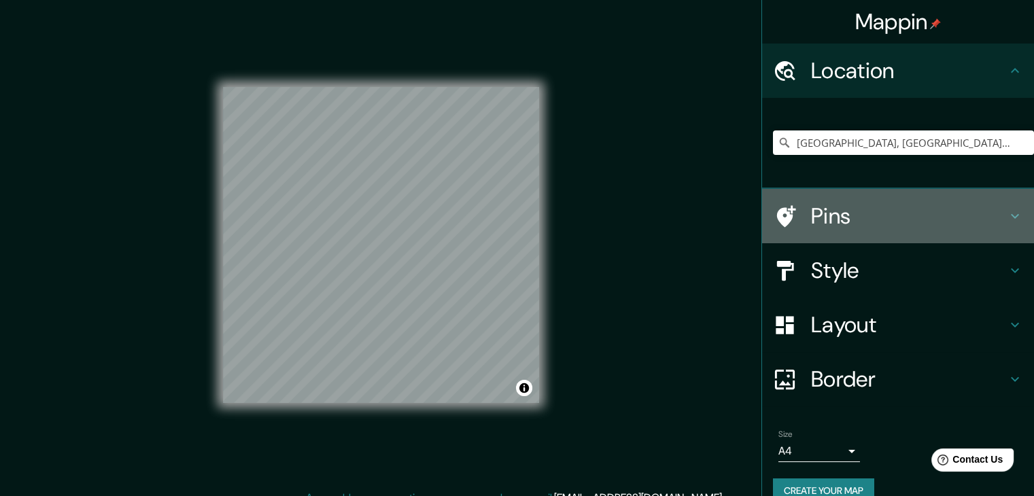
click at [856, 212] on h4 "Pins" at bounding box center [909, 216] width 196 height 27
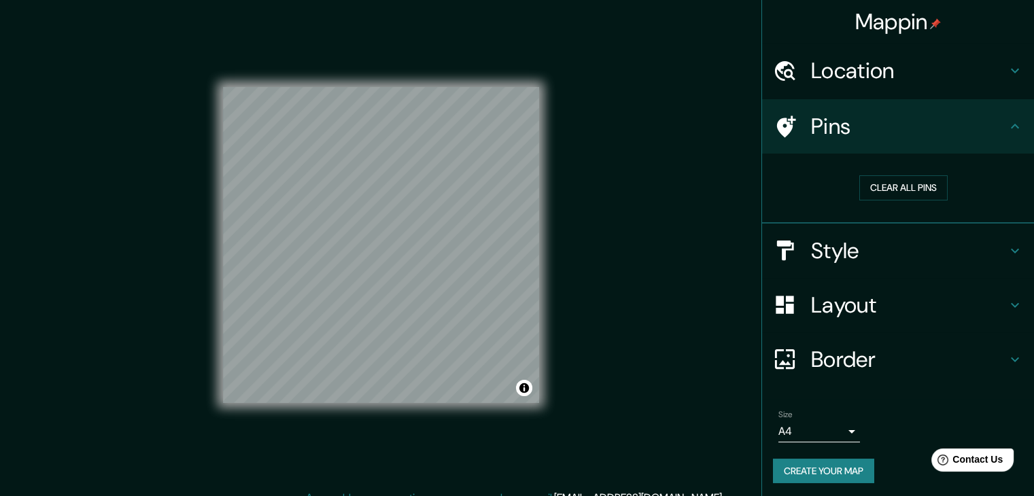
click at [882, 251] on h4 "Style" at bounding box center [909, 250] width 196 height 27
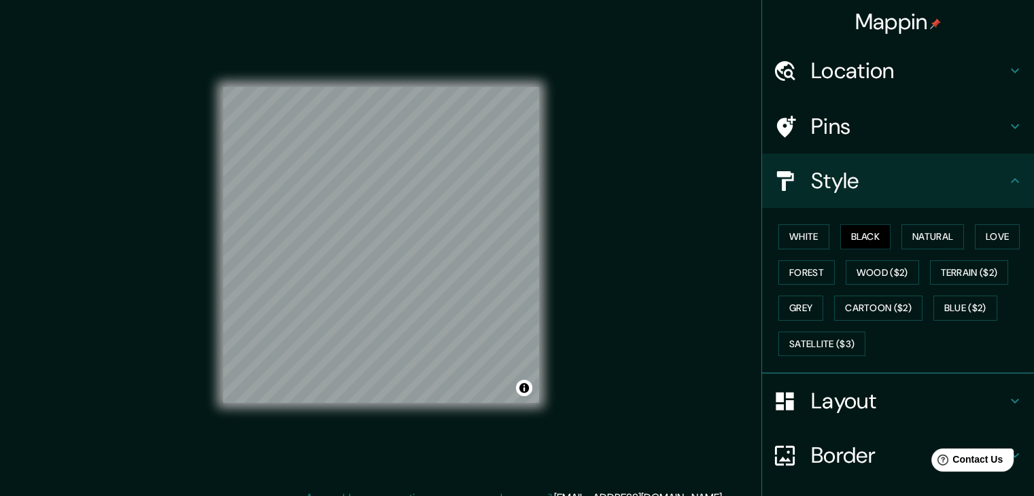
click at [828, 387] on h4 "Layout" at bounding box center [909, 400] width 196 height 27
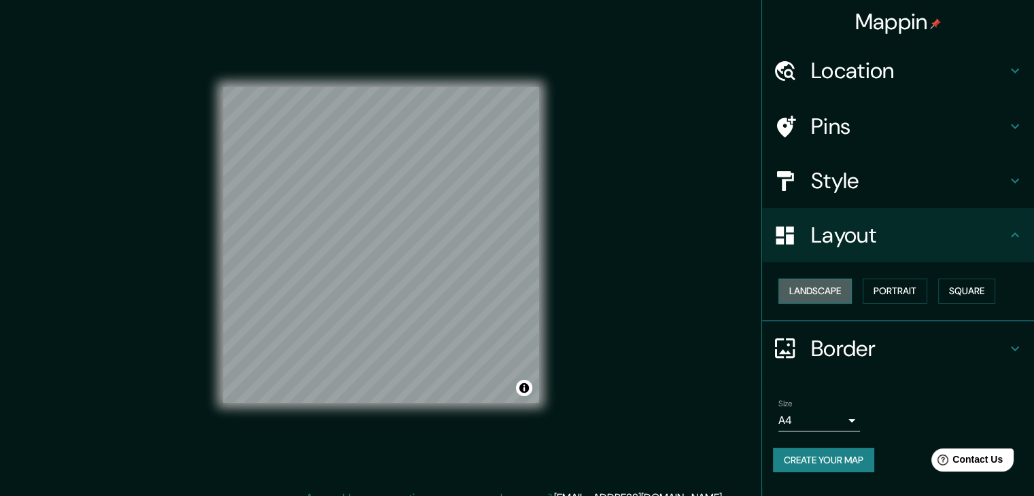
click at [840, 286] on button "Landscape" at bounding box center [814, 291] width 73 height 25
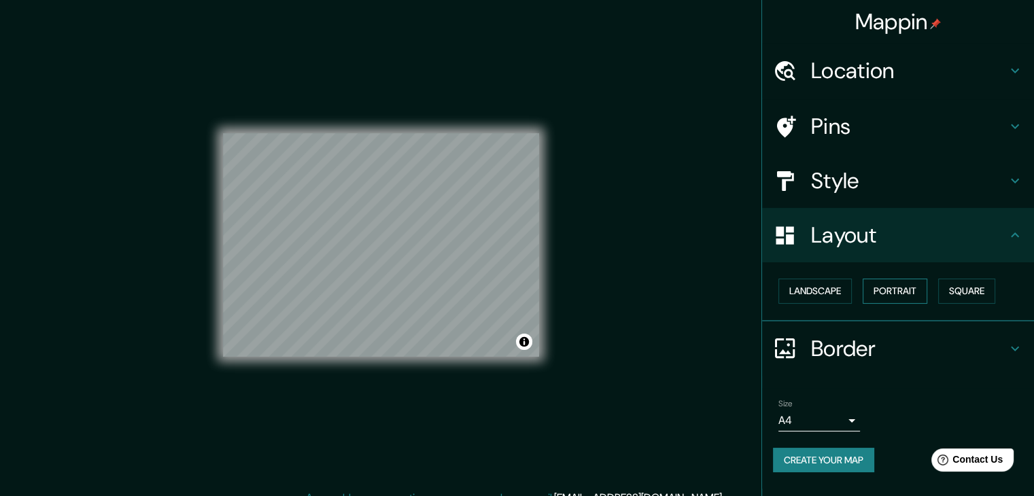
click at [897, 286] on button "Portrait" at bounding box center [895, 291] width 65 height 25
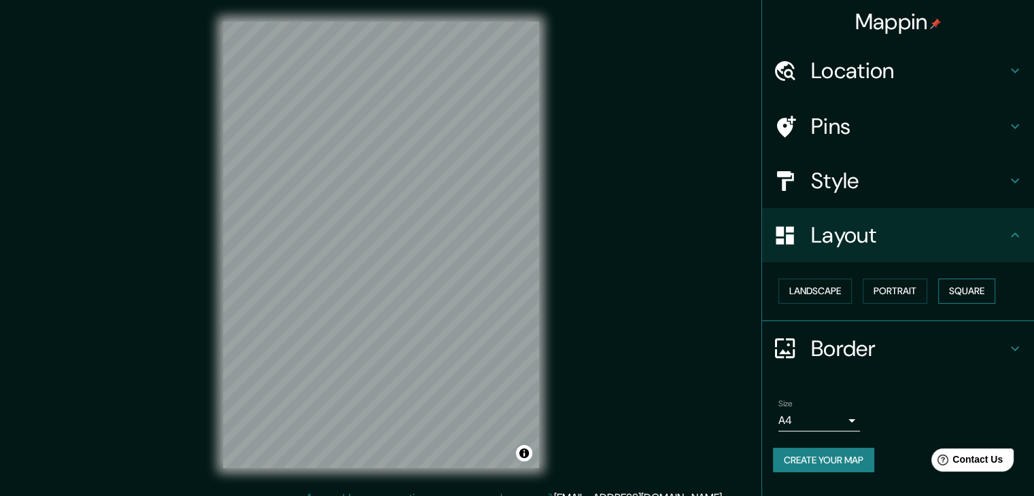
click at [965, 288] on button "Square" at bounding box center [966, 291] width 57 height 25
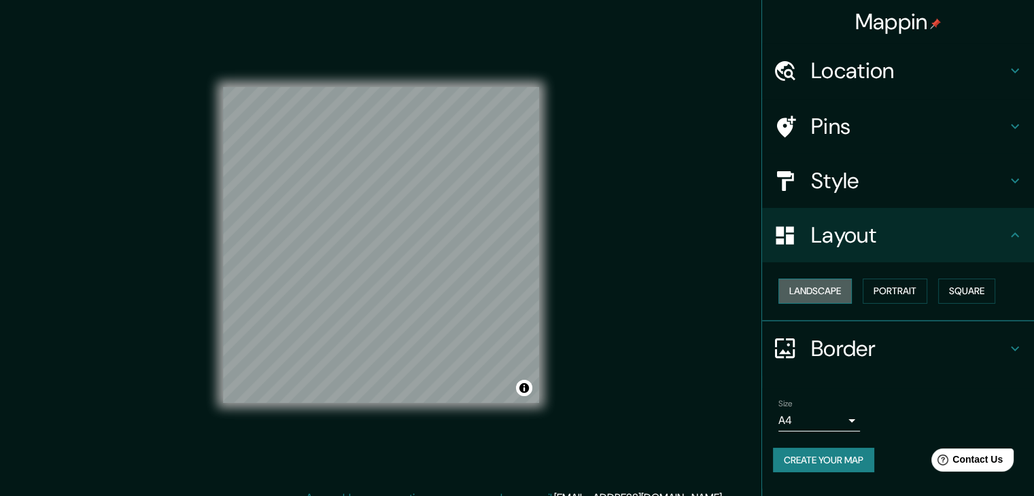
click at [844, 289] on button "Landscape" at bounding box center [814, 291] width 73 height 25
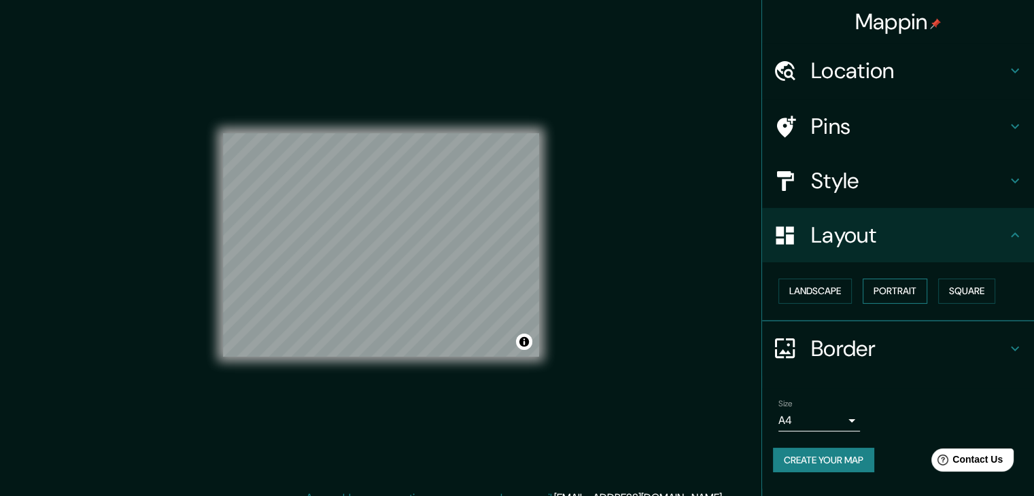
click at [893, 290] on button "Portrait" at bounding box center [895, 291] width 65 height 25
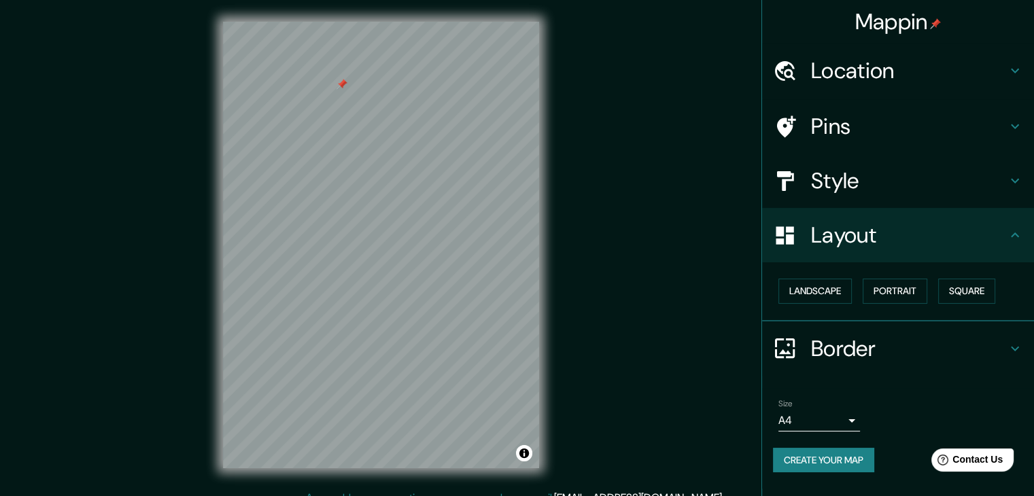
click at [833, 118] on h4 "Pins" at bounding box center [909, 126] width 196 height 27
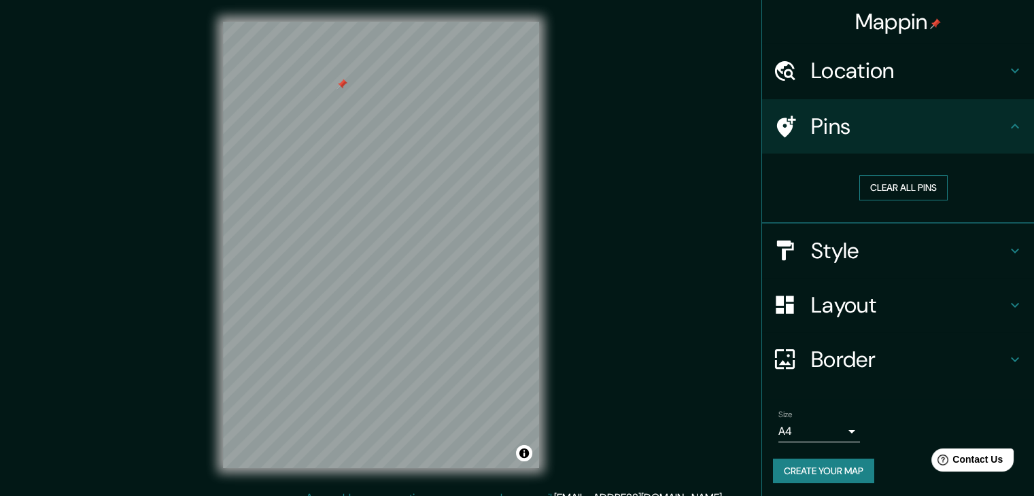
click at [878, 186] on button "Clear all pins" at bounding box center [903, 187] width 88 height 25
click at [876, 184] on button "Clear all pins" at bounding box center [903, 187] width 88 height 25
click at [896, 241] on h4 "Style" at bounding box center [909, 250] width 196 height 27
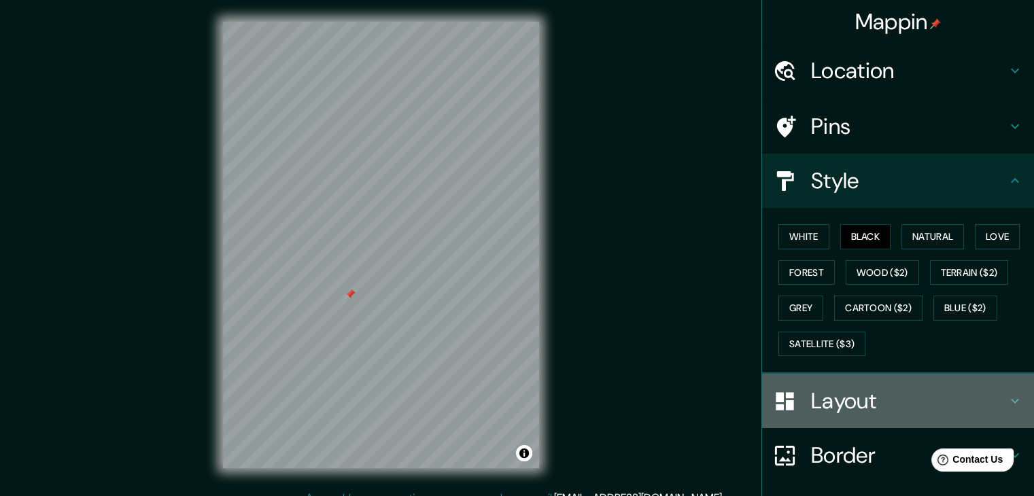
click at [869, 398] on h4 "Layout" at bounding box center [909, 400] width 196 height 27
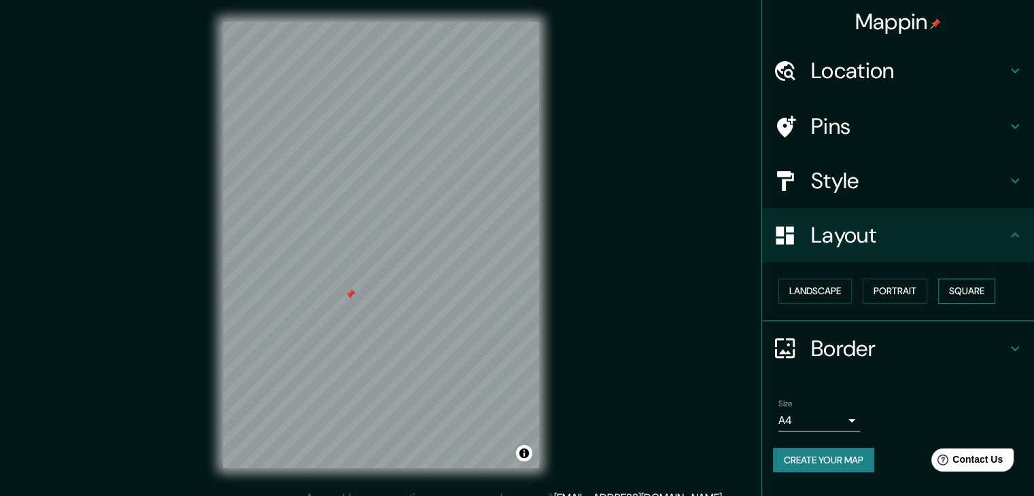
click at [952, 290] on button "Square" at bounding box center [966, 291] width 57 height 25
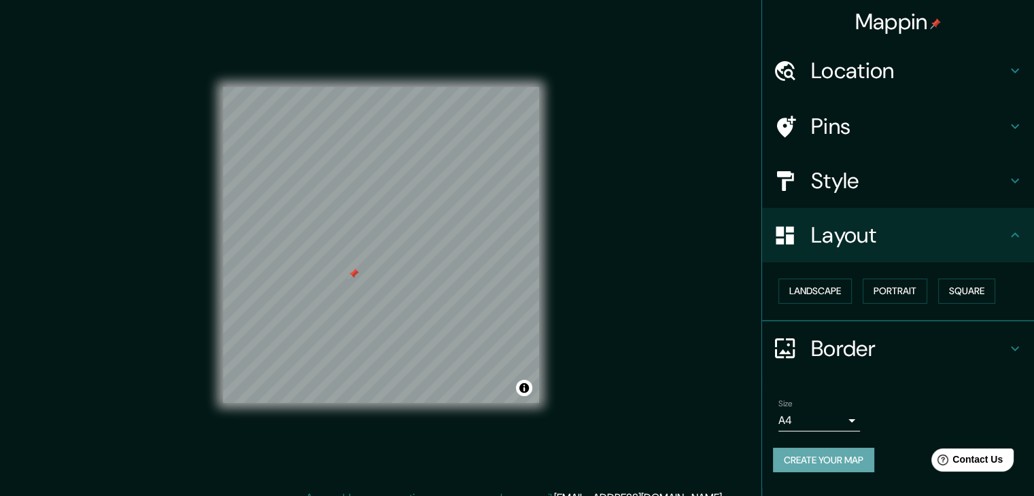
click at [835, 468] on button "Create your map" at bounding box center [823, 460] width 101 height 25
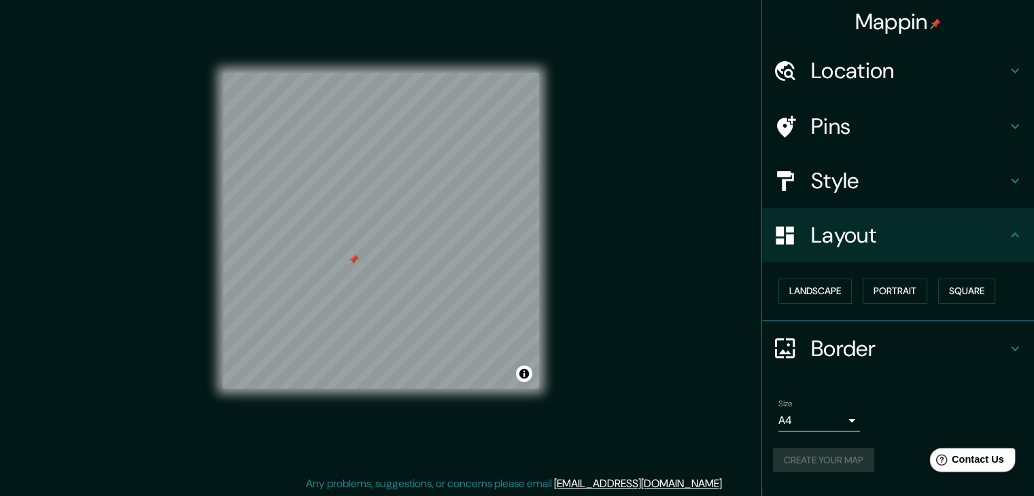
scroll to position [16, 0]
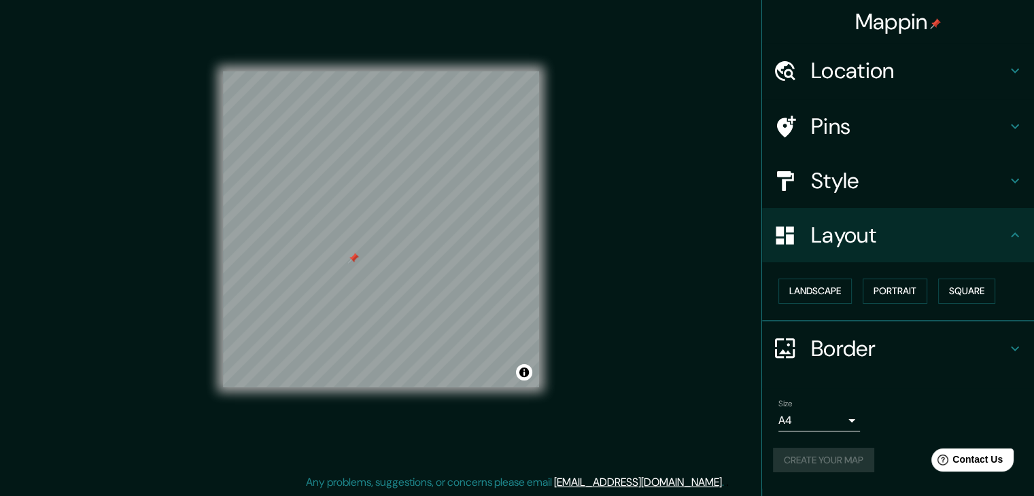
click at [612, 279] on div "Mappin Location [GEOGRAPHIC_DATA], [GEOGRAPHIC_DATA], [GEOGRAPHIC_DATA] Pins St…" at bounding box center [517, 240] width 1034 height 512
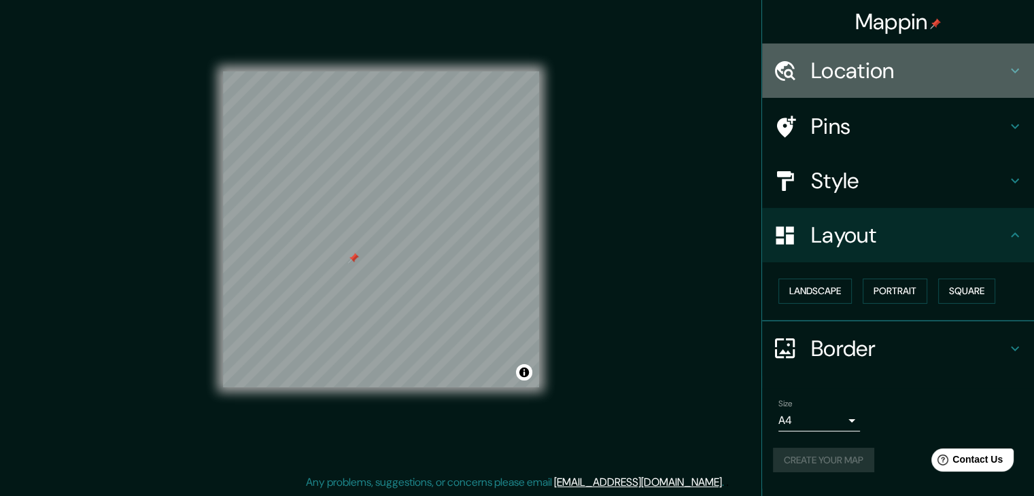
click at [898, 80] on h4 "Location" at bounding box center [909, 70] width 196 height 27
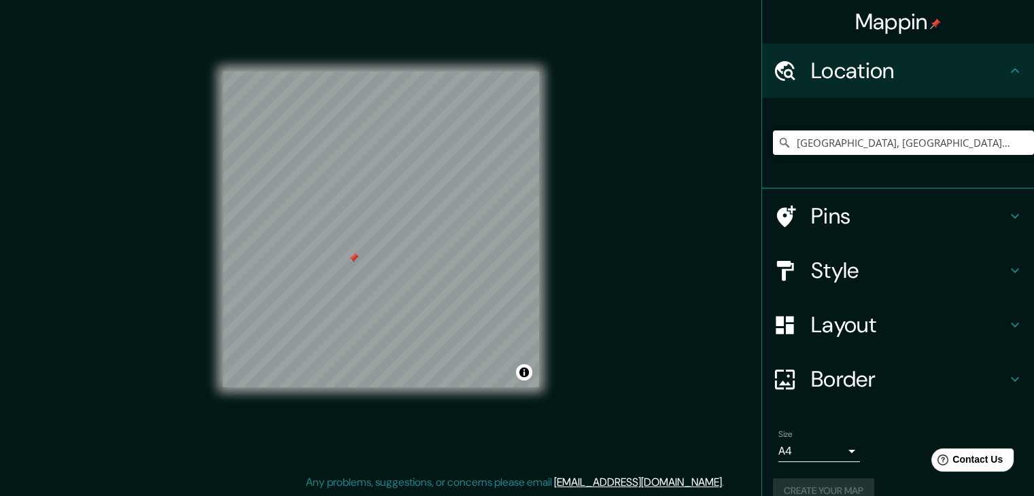
click at [880, 196] on div "Pins" at bounding box center [898, 216] width 272 height 54
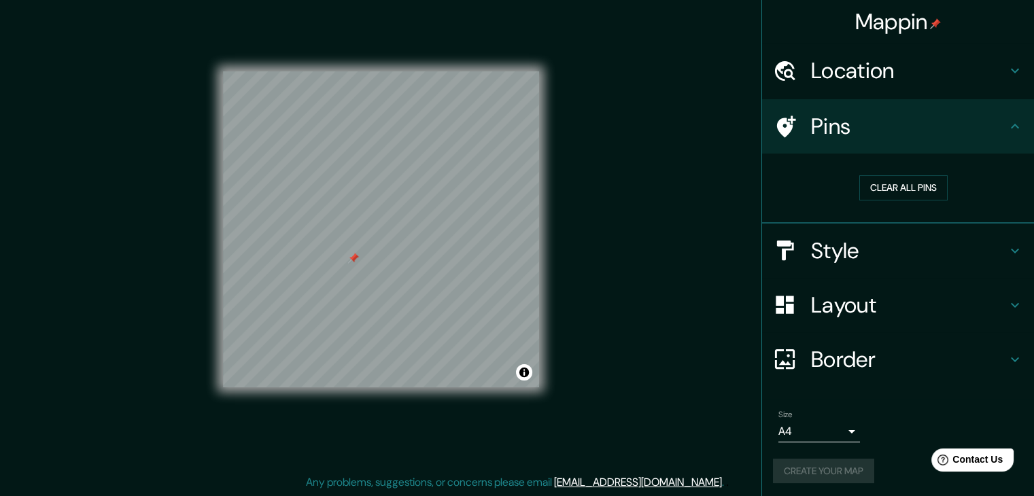
click at [930, 243] on h4 "Style" at bounding box center [909, 250] width 196 height 27
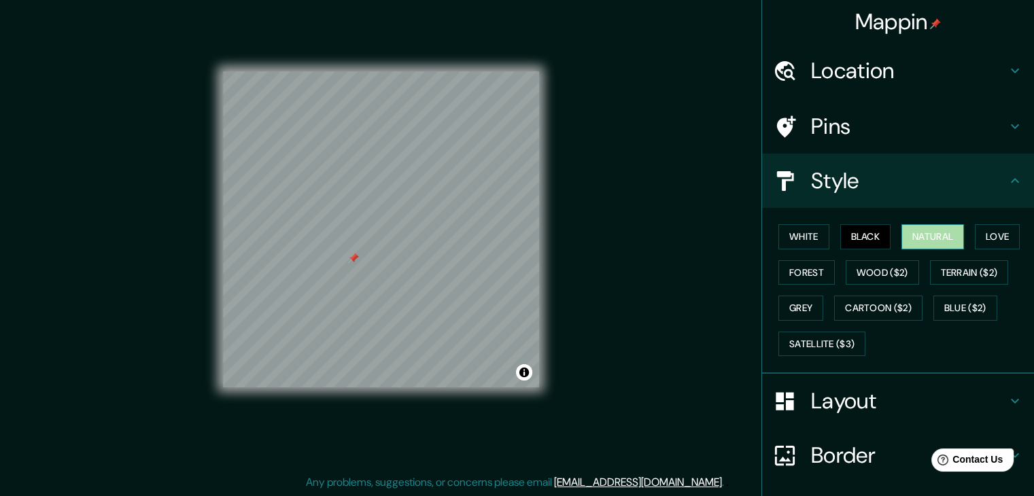
click at [916, 240] on button "Natural" at bounding box center [932, 236] width 63 height 25
click at [809, 229] on button "White" at bounding box center [803, 236] width 51 height 25
click at [848, 232] on button "Black" at bounding box center [865, 236] width 51 height 25
click at [999, 238] on button "Love" at bounding box center [997, 236] width 45 height 25
click at [840, 240] on button "Black" at bounding box center [865, 236] width 51 height 25
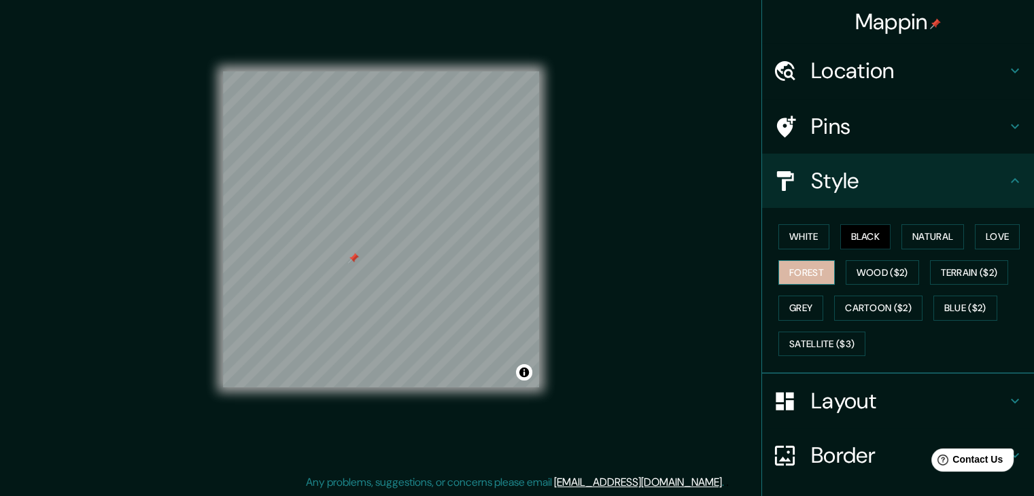
click at [820, 271] on button "Forest" at bounding box center [806, 272] width 56 height 25
click at [867, 243] on button "Black" at bounding box center [865, 236] width 51 height 25
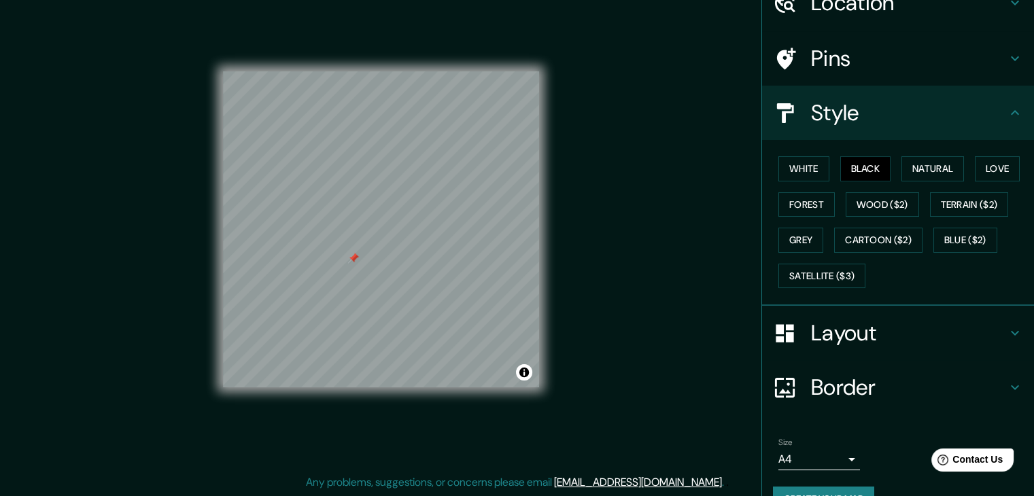
scroll to position [98, 0]
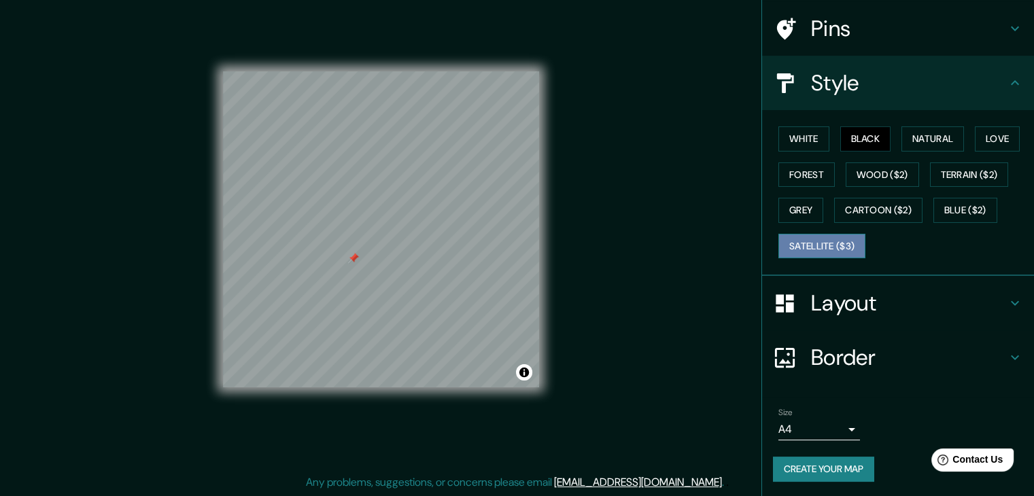
click at [848, 249] on button "Satellite ($3)" at bounding box center [821, 246] width 87 height 25
click at [862, 139] on button "Black" at bounding box center [865, 138] width 51 height 25
click at [851, 298] on h4 "Layout" at bounding box center [909, 303] width 196 height 27
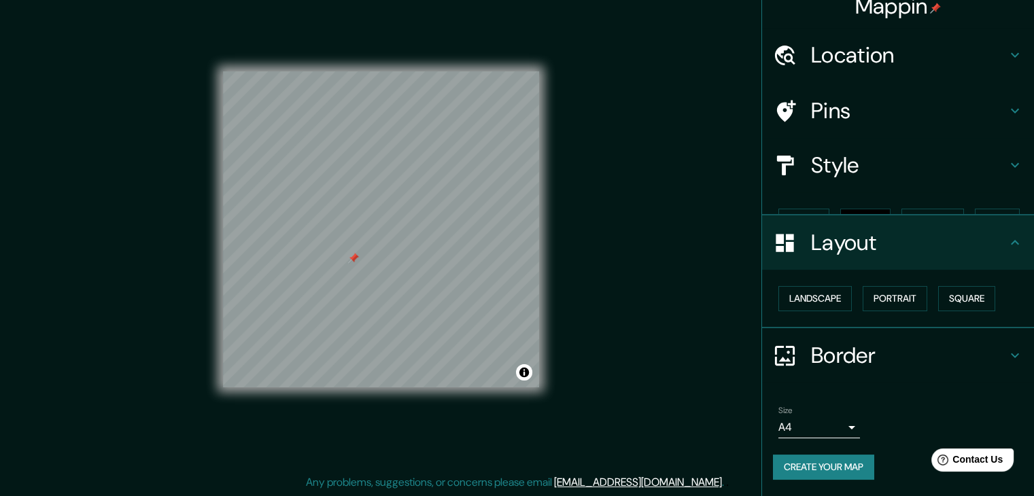
scroll to position [0, 0]
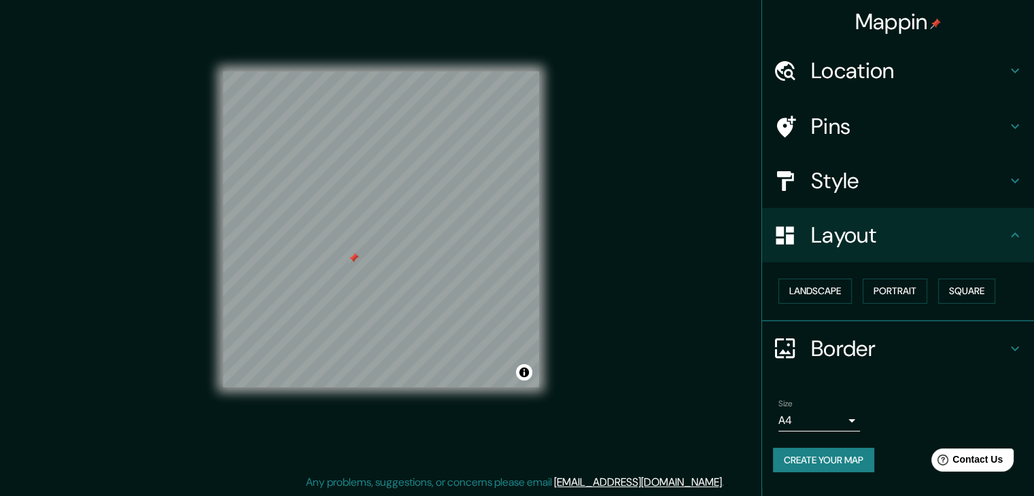
click at [891, 341] on h4 "Border" at bounding box center [909, 348] width 196 height 27
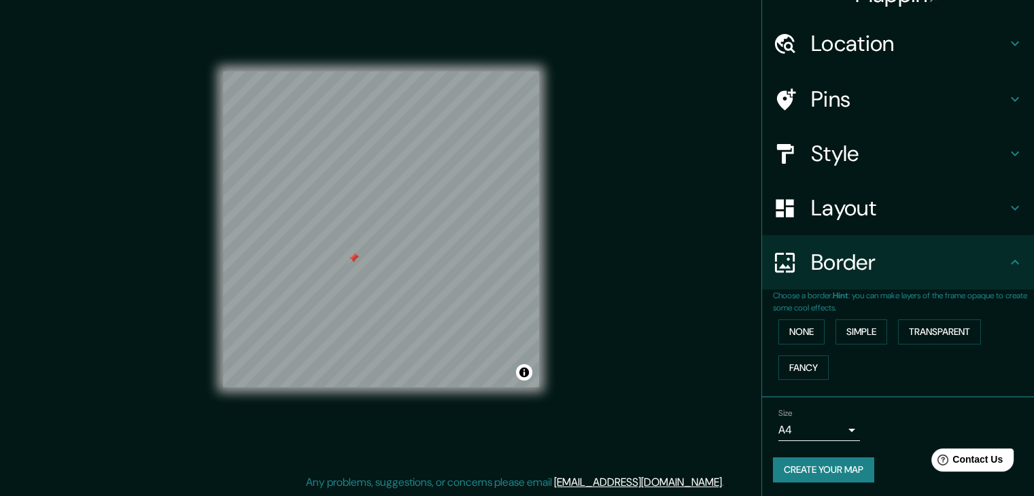
scroll to position [29, 0]
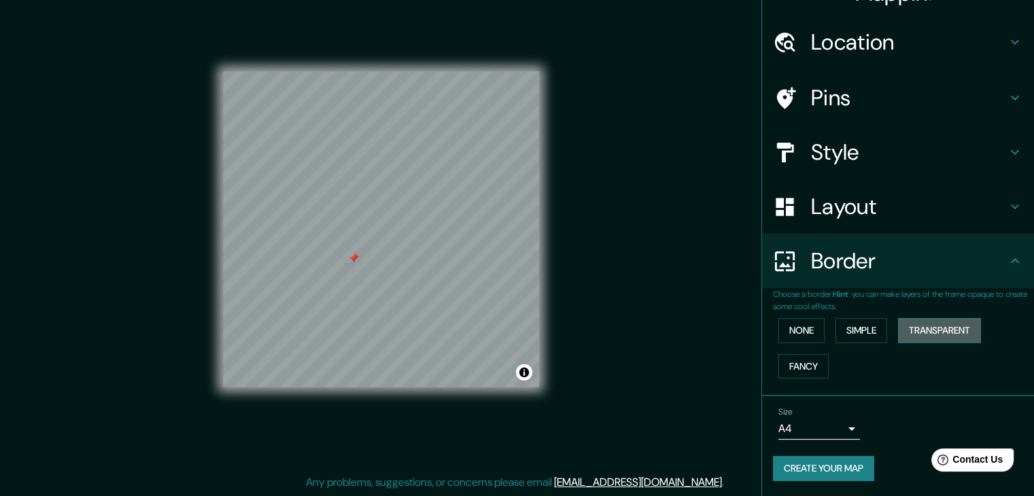
click at [939, 327] on button "Transparent" at bounding box center [939, 330] width 83 height 25
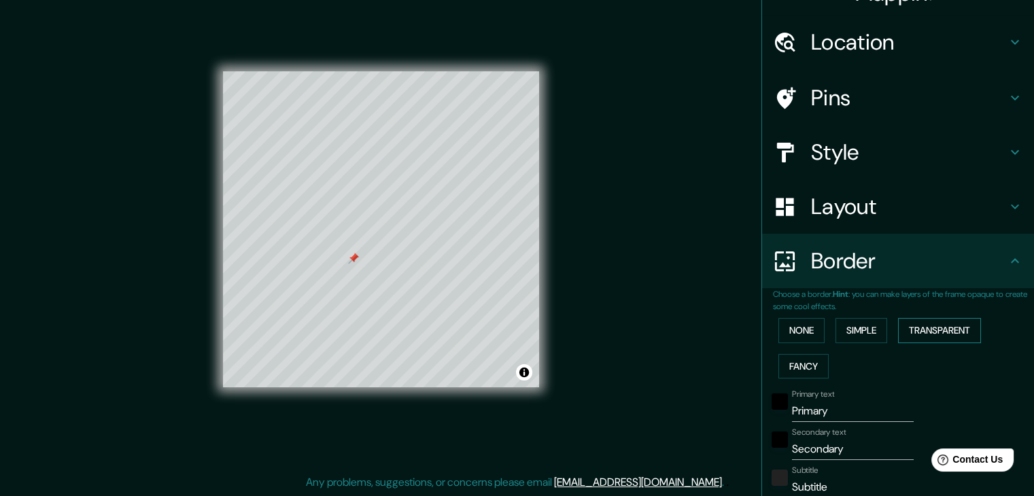
click at [939, 327] on button "Transparent" at bounding box center [939, 330] width 83 height 25
type input "223"
type input "37"
click at [803, 325] on button "None" at bounding box center [801, 330] width 46 height 25
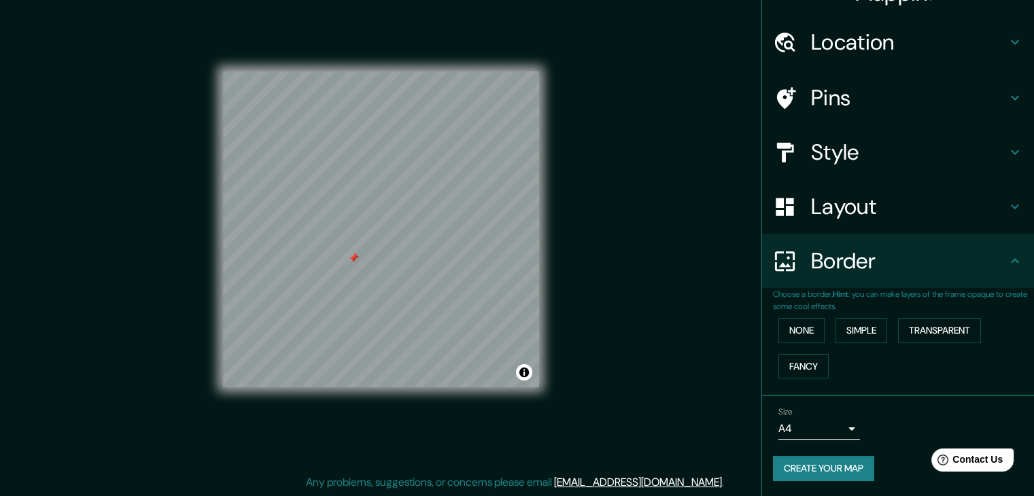
click at [897, 263] on h4 "Border" at bounding box center [909, 260] width 196 height 27
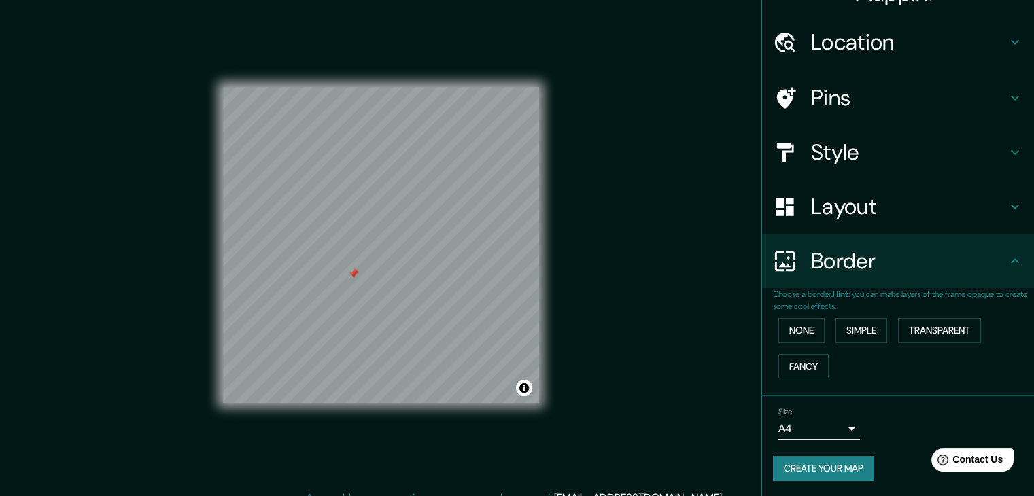
click at [796, 432] on body "Mappin Location [GEOGRAPHIC_DATA], [GEOGRAPHIC_DATA], [GEOGRAPHIC_DATA] Pins St…" at bounding box center [517, 248] width 1034 height 496
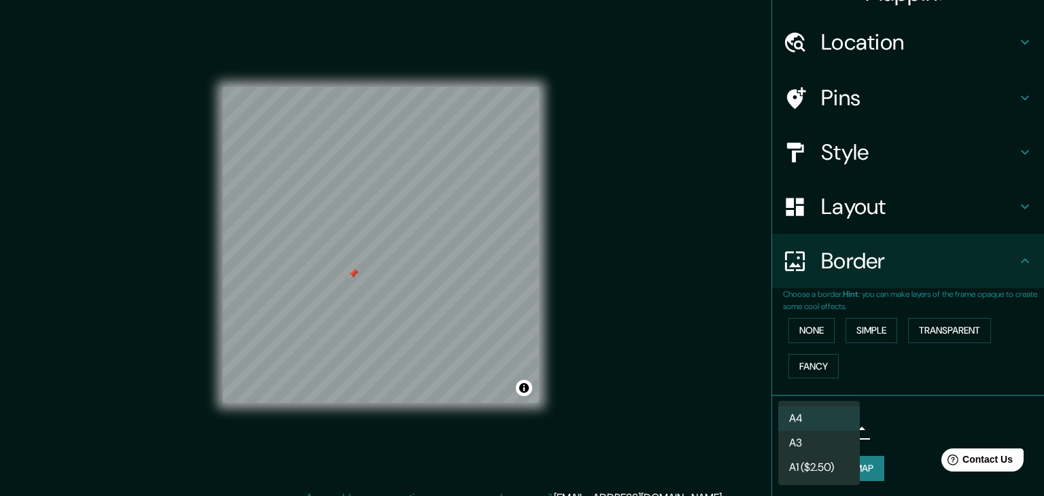
click at [835, 449] on li "A3" at bounding box center [819, 443] width 82 height 24
type input "a4"
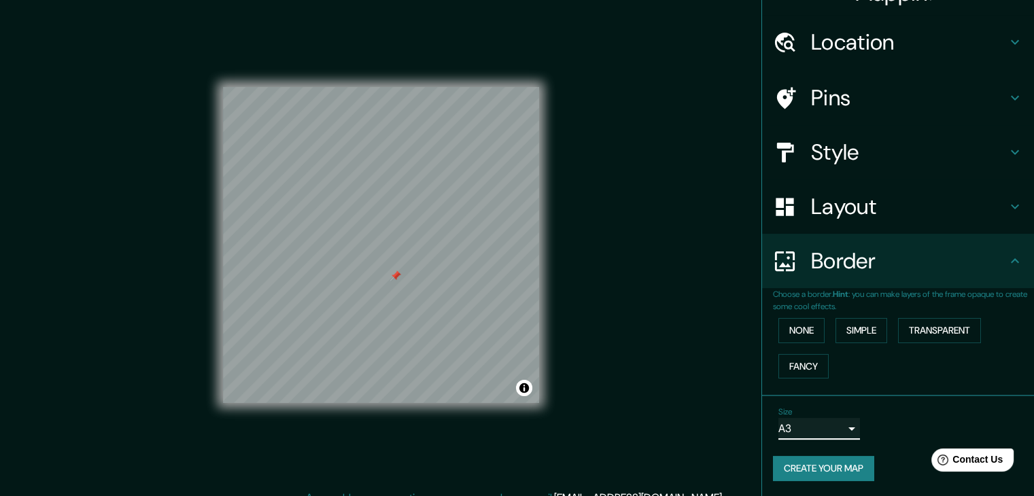
drag, startPoint x: 353, startPoint y: 275, endPoint x: 396, endPoint y: 277, distance: 42.2
click at [396, 277] on div at bounding box center [395, 276] width 11 height 11
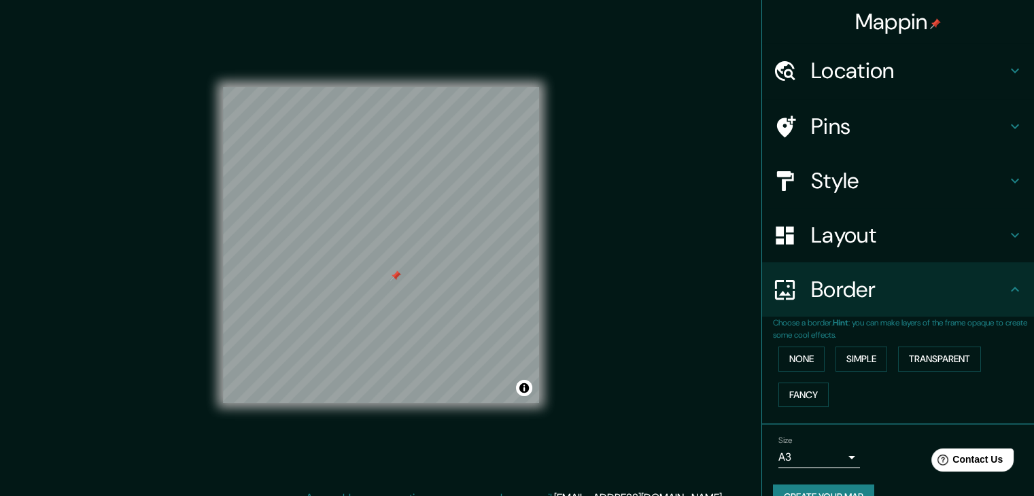
scroll to position [0, 0]
click at [850, 118] on h4 "Pins" at bounding box center [909, 126] width 196 height 27
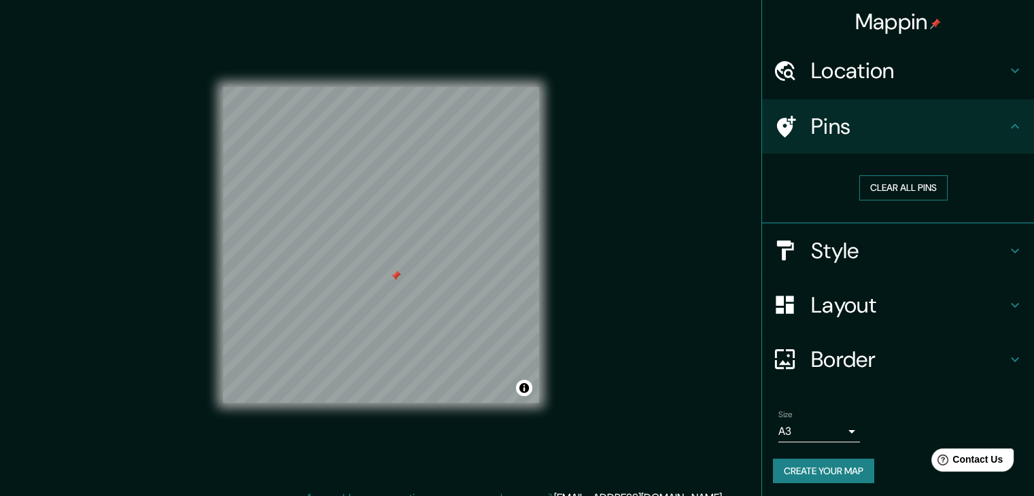
click at [880, 184] on button "Clear all pins" at bounding box center [903, 187] width 88 height 25
click at [904, 79] on h4 "Location" at bounding box center [909, 70] width 196 height 27
